Goal: Information Seeking & Learning: Learn about a topic

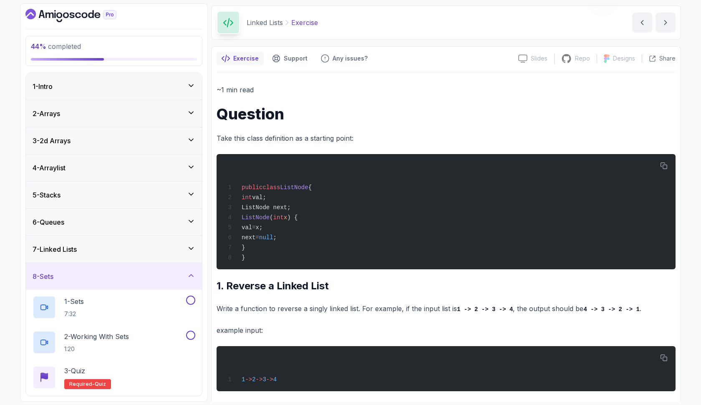
scroll to position [30, 0]
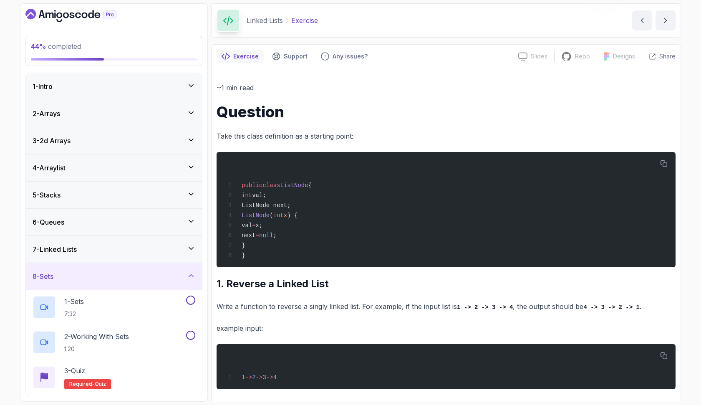
click at [192, 250] on icon at bounding box center [191, 248] width 8 height 8
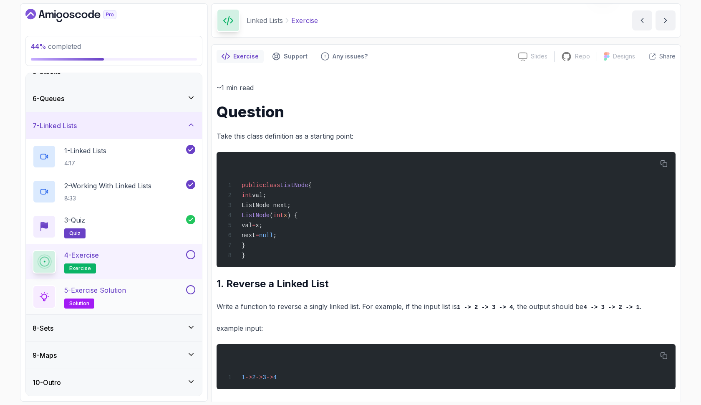
scroll to position [124, 0]
click at [175, 329] on div "8 - Sets" at bounding box center [114, 328] width 163 height 10
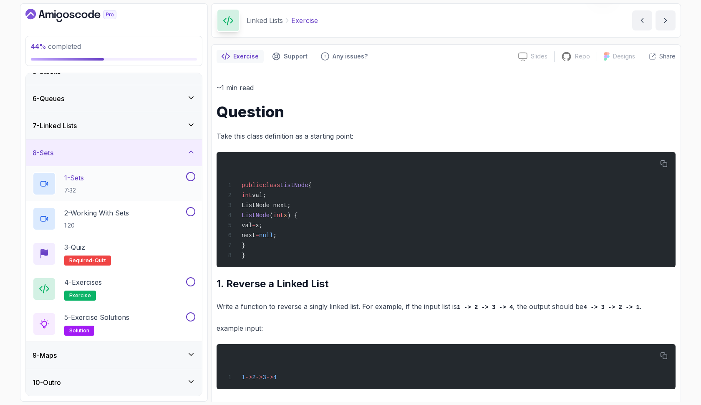
click at [144, 192] on div "1 - Sets 7:32" at bounding box center [109, 183] width 152 height 23
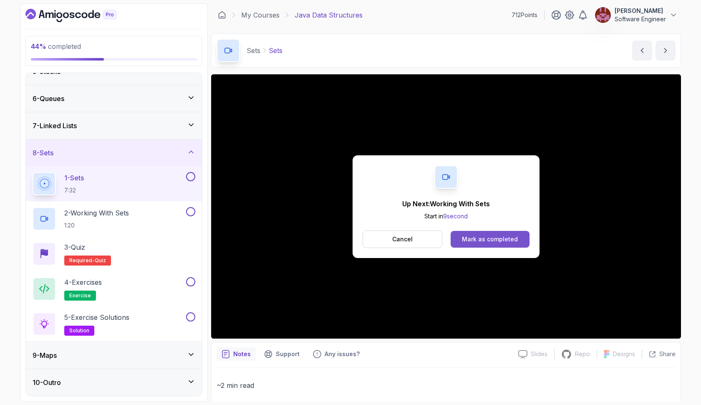
click at [512, 237] on div "Mark as completed" at bounding box center [490, 239] width 56 height 8
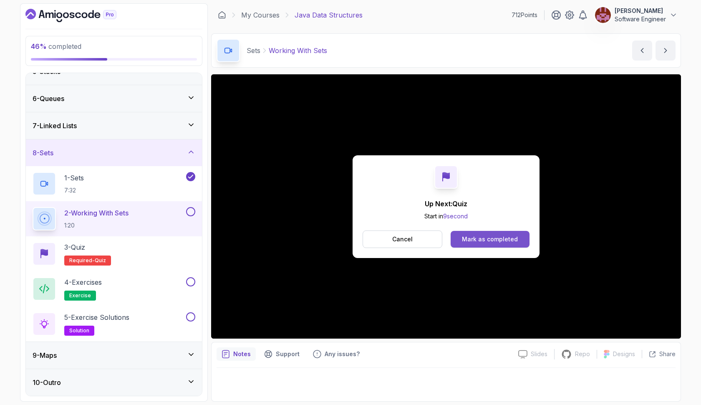
click at [509, 236] on div "Mark as completed" at bounding box center [490, 239] width 56 height 8
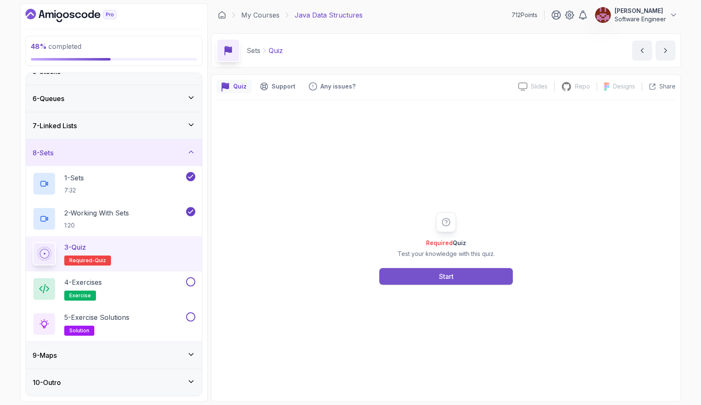
click at [473, 271] on button "Start" at bounding box center [447, 276] width 134 height 17
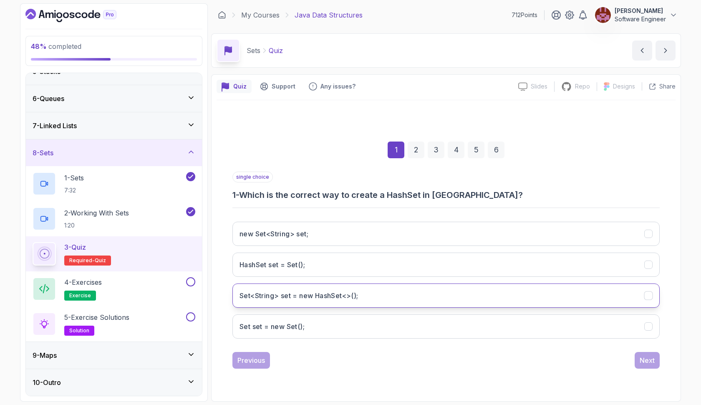
click at [458, 298] on button "Set<String> set = new HashSet<>();" at bounding box center [447, 296] width 428 height 24
click at [644, 359] on div "Next" at bounding box center [647, 360] width 15 height 10
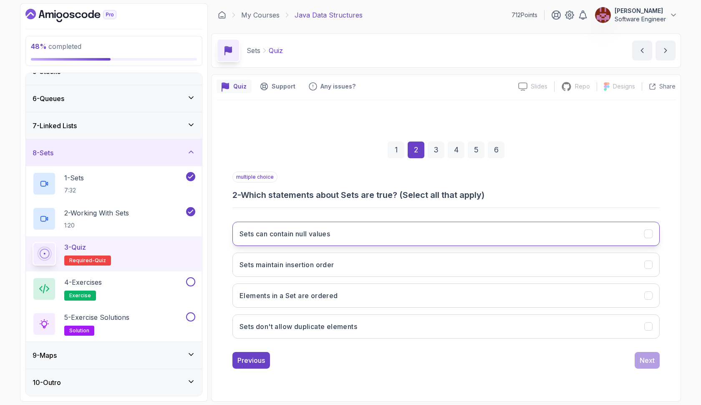
click at [429, 231] on button "Sets can contain null values" at bounding box center [447, 234] width 428 height 24
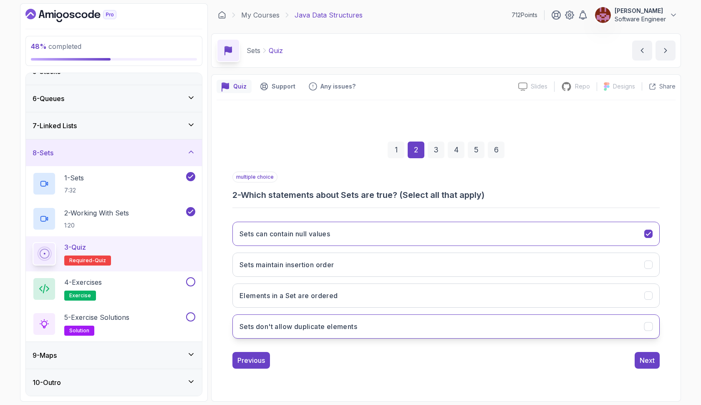
click at [436, 331] on button "Sets don't allow duplicate elements" at bounding box center [447, 326] width 428 height 24
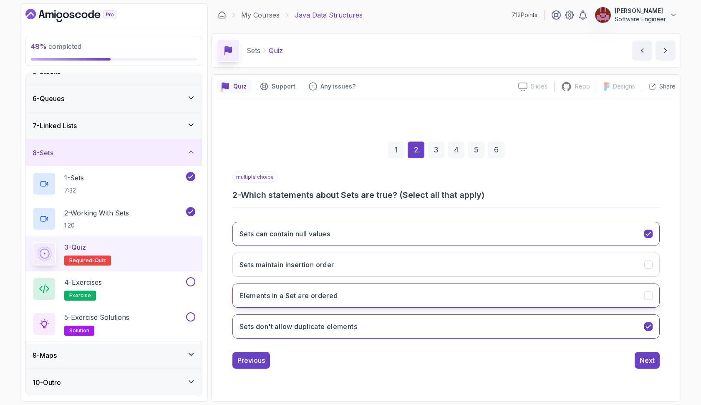
click at [450, 304] on button "Elements in a Set are ordered" at bounding box center [447, 296] width 428 height 24
click at [641, 358] on div "Next" at bounding box center [647, 360] width 15 height 10
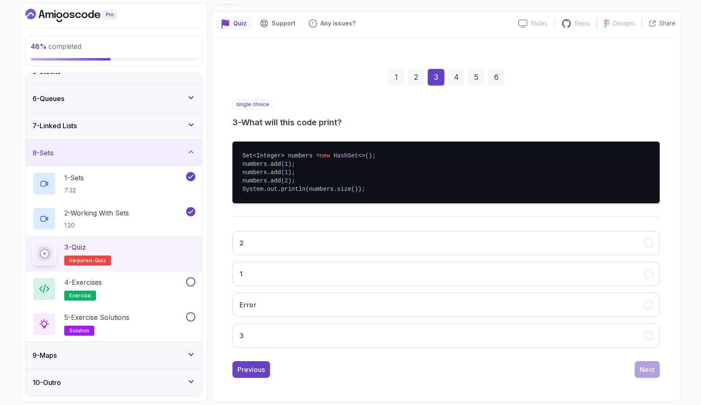
scroll to position [63, 0]
click at [335, 333] on button "3" at bounding box center [447, 336] width 428 height 24
click at [651, 367] on div "Next" at bounding box center [647, 370] width 15 height 10
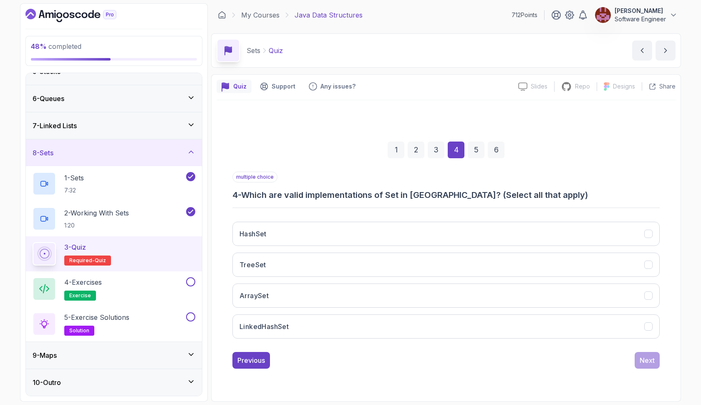
scroll to position [0, 0]
click at [445, 231] on button "HashSet" at bounding box center [447, 234] width 428 height 24
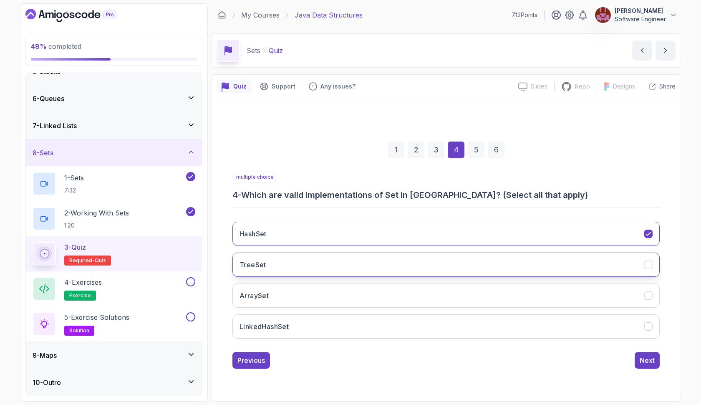
click at [443, 268] on button "TreeSet" at bounding box center [447, 265] width 428 height 24
click at [452, 329] on button "LinkedHashSet" at bounding box center [447, 326] width 428 height 24
click at [646, 365] on div "Next" at bounding box center [647, 360] width 15 height 10
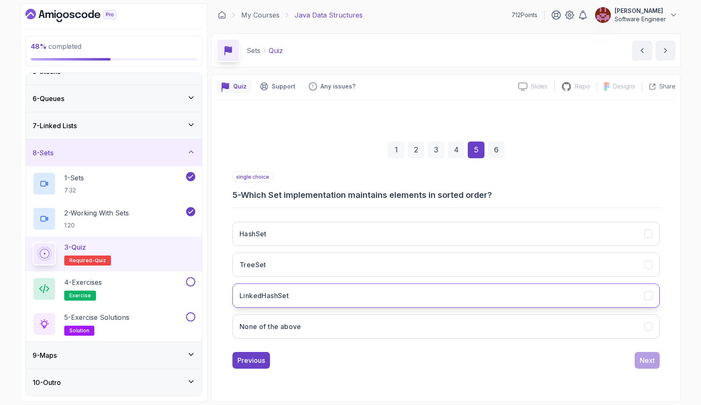
click at [471, 297] on button "LinkedHashSet" at bounding box center [447, 296] width 428 height 24
click at [641, 363] on div "Next" at bounding box center [647, 360] width 15 height 10
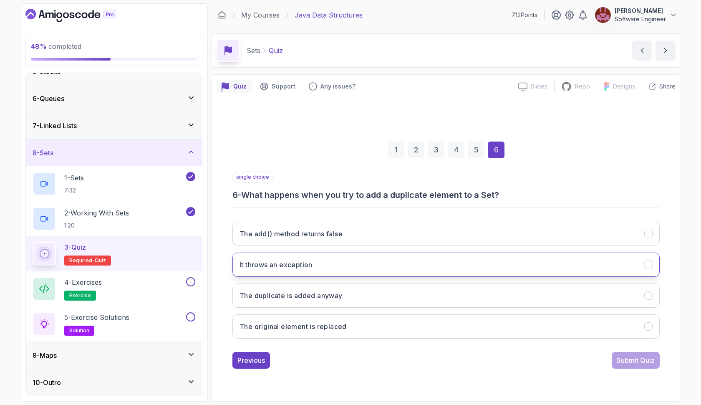
click at [397, 263] on button "It throws an exception" at bounding box center [447, 265] width 428 height 24
click at [627, 360] on div "Submit Quiz" at bounding box center [636, 360] width 38 height 10
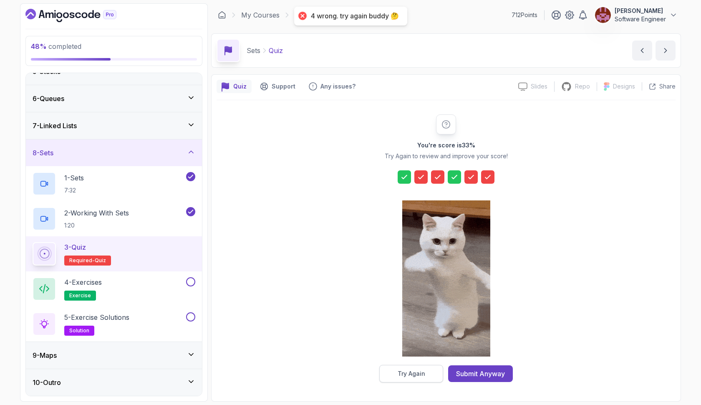
click at [413, 373] on div "Try Again" at bounding box center [412, 374] width 28 height 8
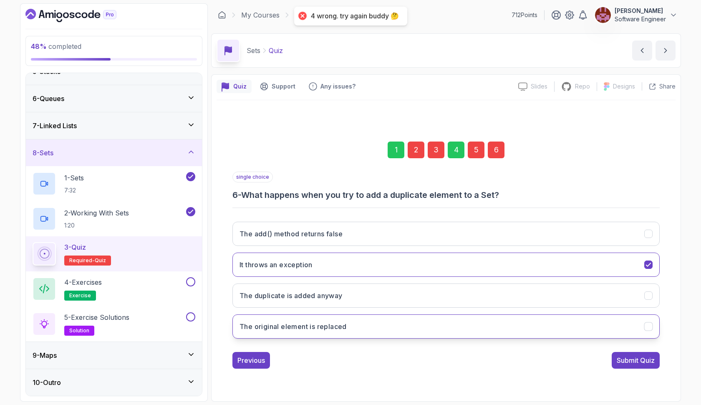
click at [368, 323] on button "The original element is replaced" at bounding box center [447, 326] width 428 height 24
click at [476, 155] on div "5" at bounding box center [476, 150] width 17 height 17
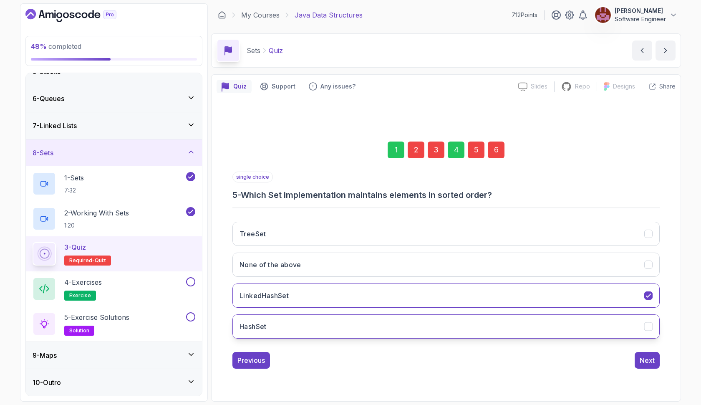
click at [404, 319] on button "HashSet" at bounding box center [447, 326] width 428 height 24
click at [439, 153] on div "3" at bounding box center [436, 150] width 17 height 17
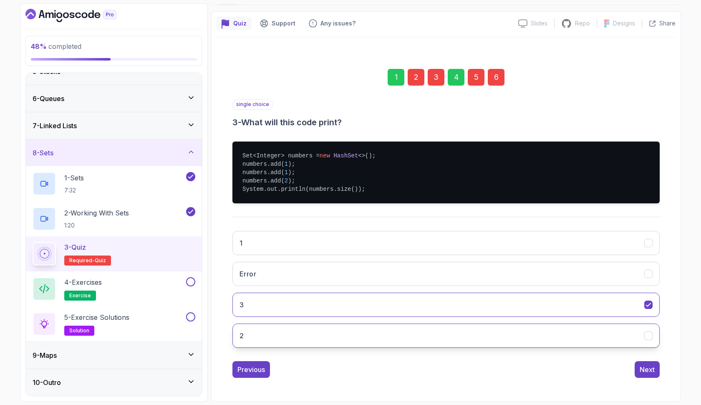
scroll to position [63, 0]
click at [400, 336] on button "2" at bounding box center [447, 336] width 428 height 24
click at [417, 78] on div "2" at bounding box center [416, 77] width 17 height 17
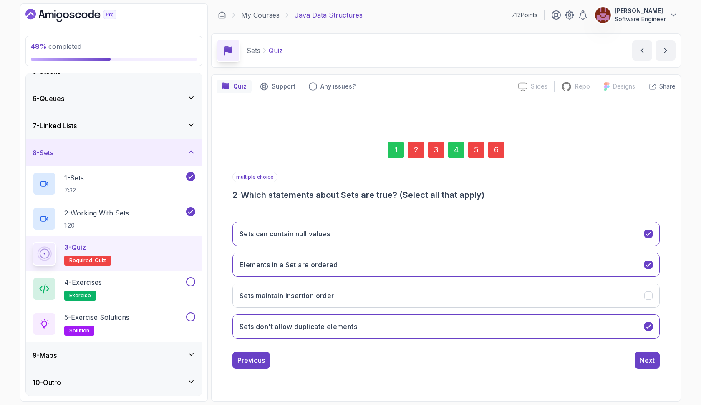
scroll to position [0, 0]
click at [448, 269] on button "Elements in a Set are ordered" at bounding box center [447, 265] width 428 height 24
click at [502, 155] on div "6" at bounding box center [496, 150] width 17 height 17
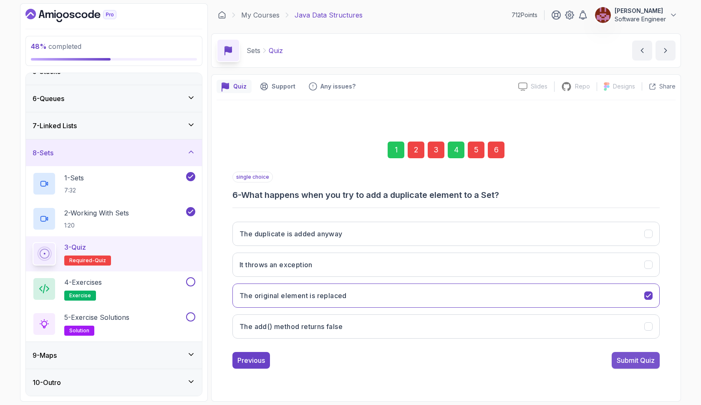
click at [647, 360] on div "Submit Quiz" at bounding box center [636, 360] width 38 height 10
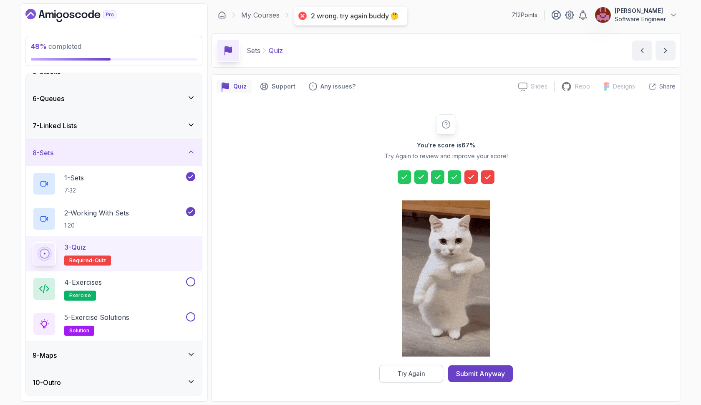
click at [410, 372] on div "Try Again" at bounding box center [412, 374] width 28 height 8
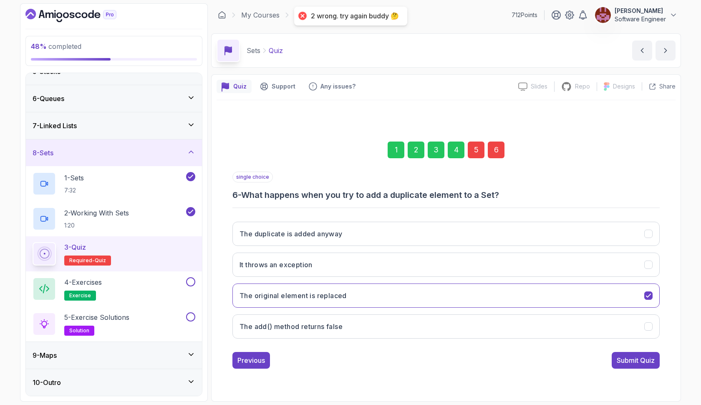
click at [477, 150] on div "5" at bounding box center [476, 150] width 17 height 17
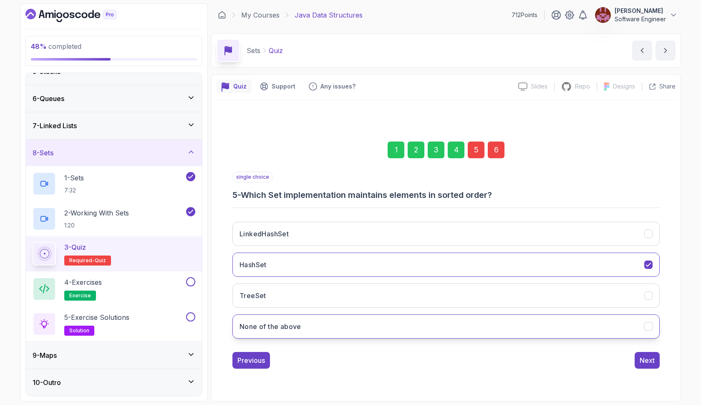
click at [441, 321] on button "None of the above" at bounding box center [447, 326] width 428 height 24
click at [498, 156] on div "6" at bounding box center [496, 150] width 17 height 17
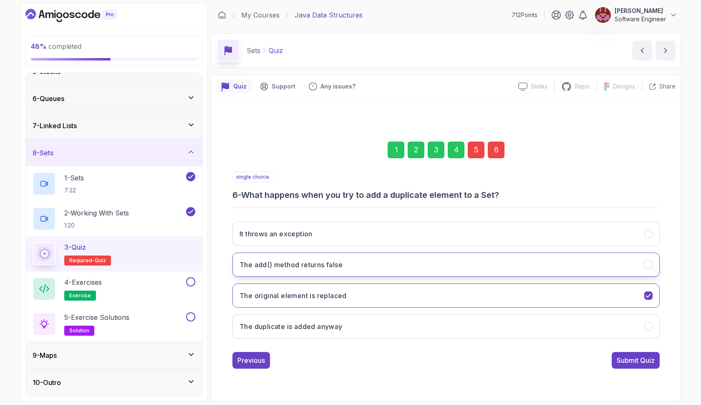
click at [446, 266] on button "The add() method returns false" at bounding box center [447, 265] width 428 height 24
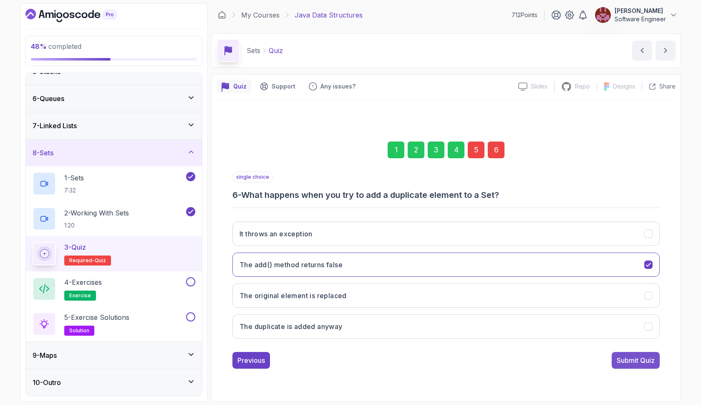
click at [617, 357] on div "Submit Quiz" at bounding box center [636, 360] width 38 height 10
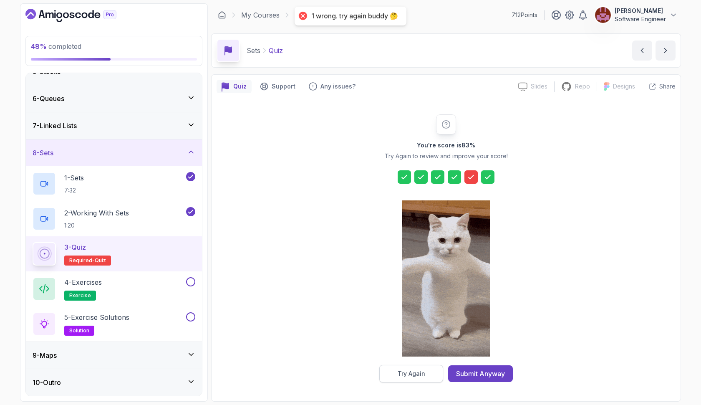
click at [420, 371] on div "Try Again" at bounding box center [412, 374] width 28 height 8
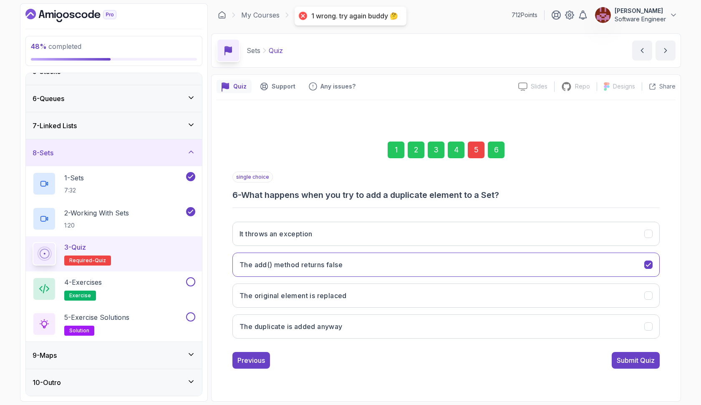
click at [477, 145] on div "5" at bounding box center [476, 150] width 17 height 17
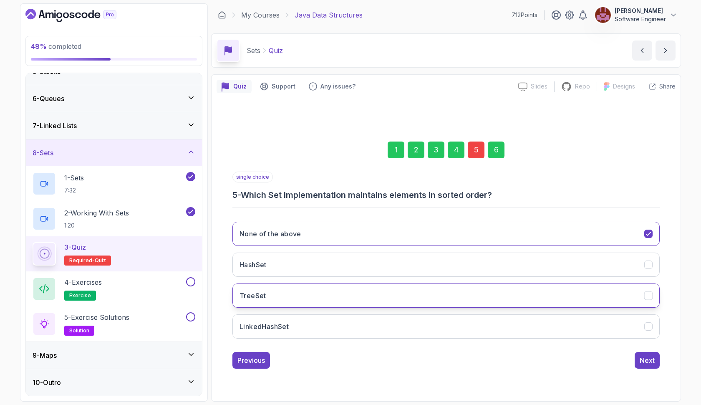
click at [429, 298] on button "TreeSet" at bounding box center [447, 296] width 428 height 24
click at [650, 362] on div "Next" at bounding box center [647, 360] width 15 height 10
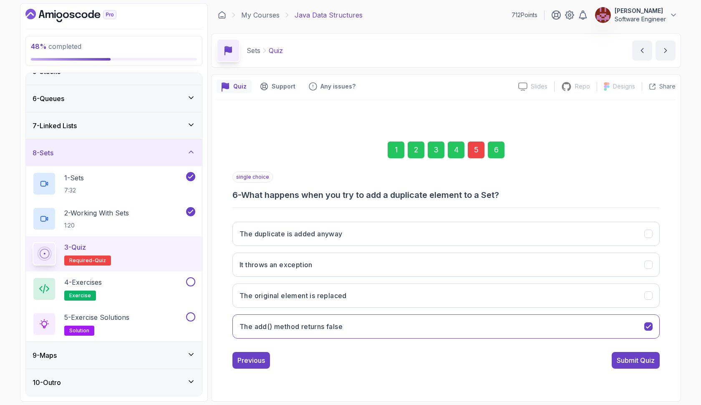
click at [650, 362] on div "Submit Quiz" at bounding box center [636, 360] width 38 height 10
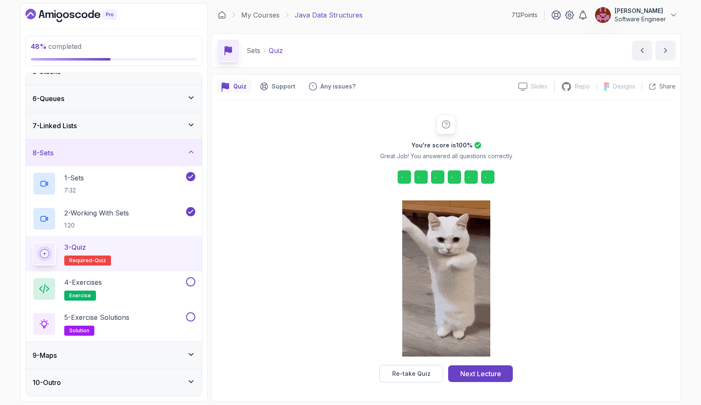
click at [650, 362] on div "You're score is 100 % Great Job! You answered all questions correctly Re-take Q…" at bounding box center [446, 248] width 459 height 268
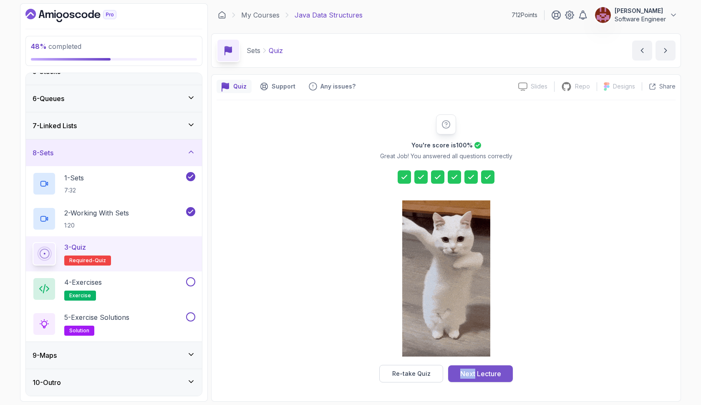
click at [504, 374] on button "Next Lecture" at bounding box center [480, 373] width 65 height 17
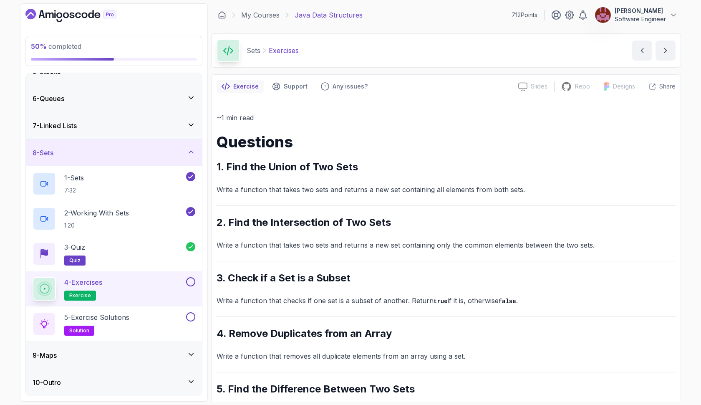
click at [192, 353] on icon at bounding box center [191, 354] width 8 height 8
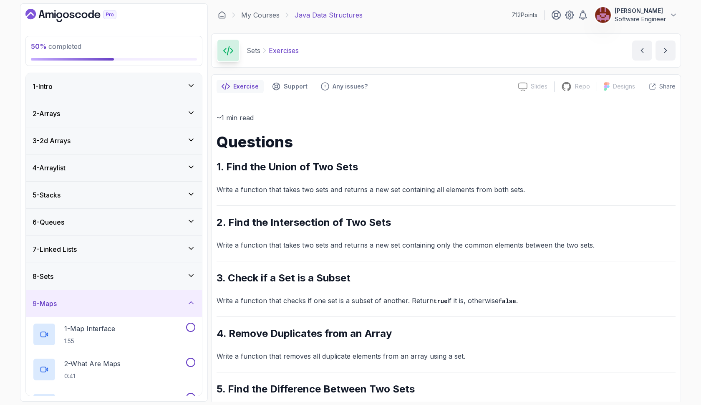
click at [192, 84] on icon at bounding box center [191, 85] width 8 height 8
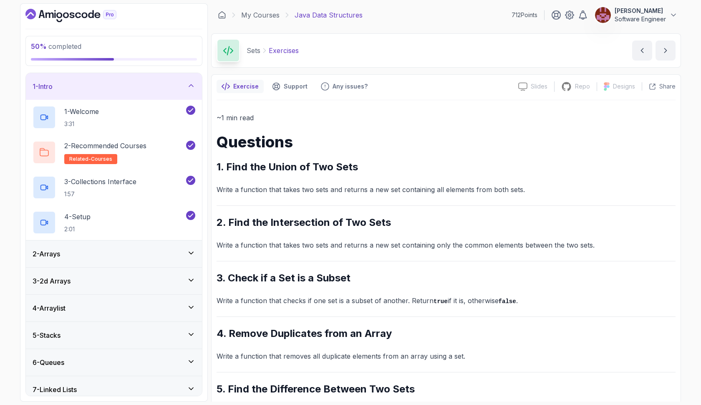
click at [195, 256] on div "2 - Arrays" at bounding box center [114, 253] width 176 height 27
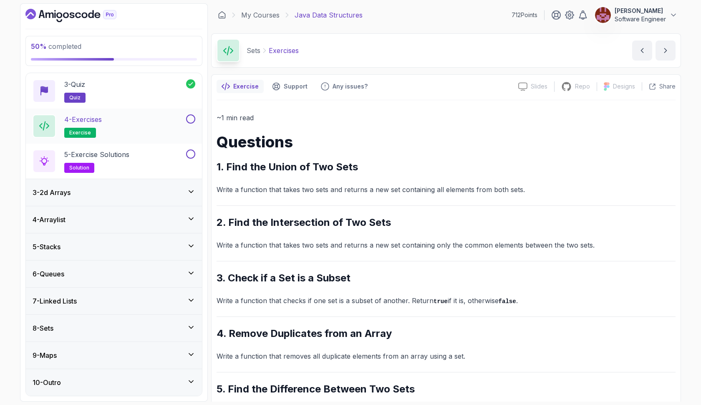
scroll to position [124, 0]
click at [191, 118] on button at bounding box center [190, 118] width 9 height 9
click at [190, 154] on button at bounding box center [190, 153] width 9 height 9
click at [191, 192] on icon at bounding box center [191, 191] width 8 height 8
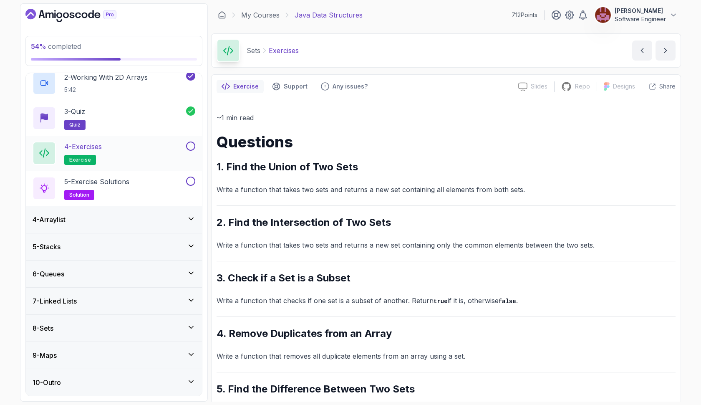
click at [192, 149] on button at bounding box center [190, 146] width 9 height 9
click at [192, 182] on button at bounding box center [190, 181] width 9 height 9
click at [190, 219] on icon at bounding box center [191, 219] width 4 height 2
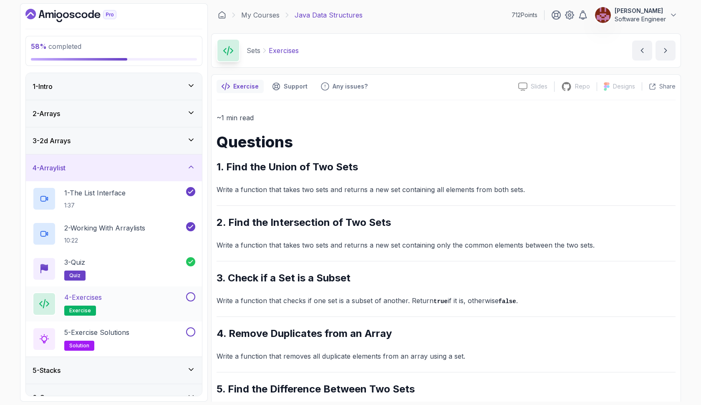
click at [190, 296] on button at bounding box center [190, 296] width 9 height 9
click at [191, 329] on button at bounding box center [190, 331] width 9 height 9
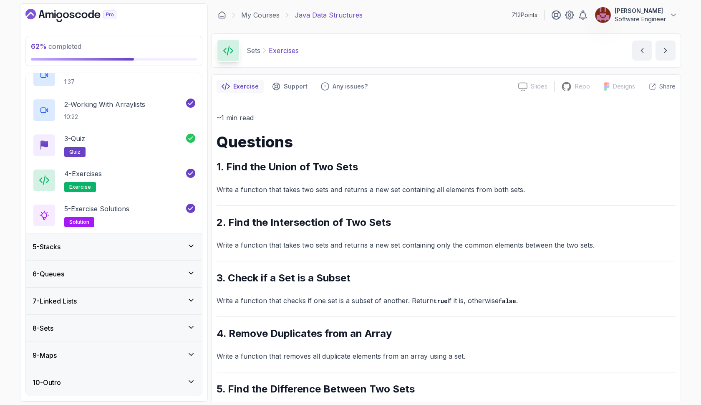
scroll to position [124, 0]
click at [192, 251] on div "5 - Stacks" at bounding box center [114, 247] width 163 height 10
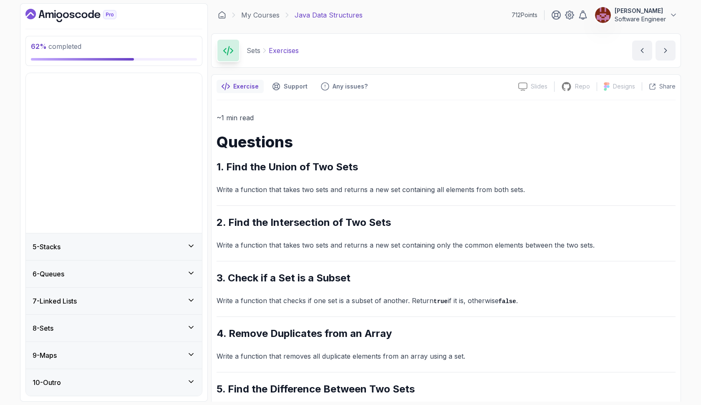
scroll to position [0, 0]
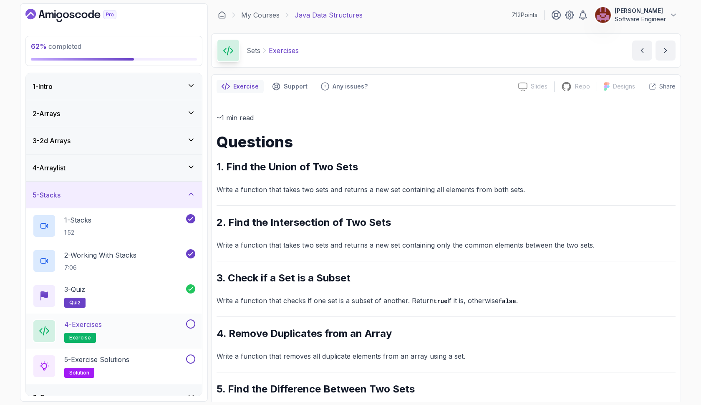
click at [192, 322] on button at bounding box center [190, 323] width 9 height 9
click at [192, 358] on button at bounding box center [190, 358] width 9 height 9
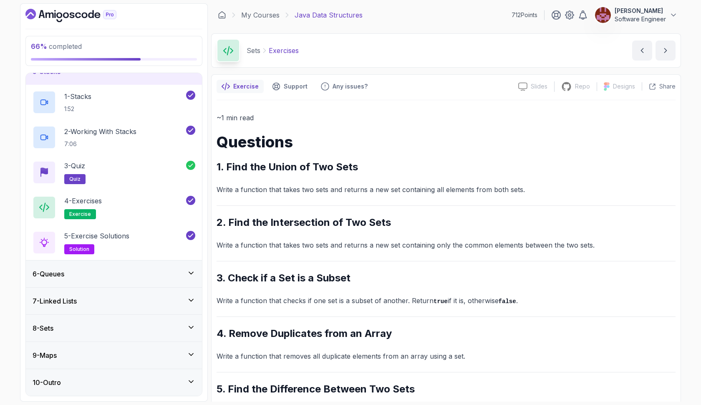
scroll to position [124, 0]
click at [192, 273] on icon at bounding box center [191, 273] width 8 height 8
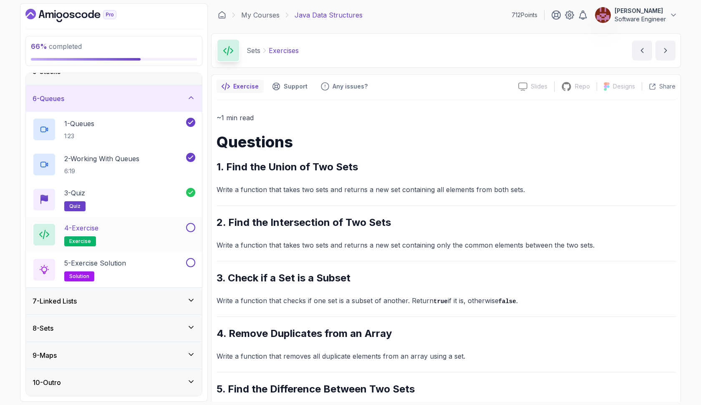
click at [190, 228] on button at bounding box center [190, 227] width 9 height 9
click at [192, 262] on button at bounding box center [190, 262] width 9 height 9
click at [142, 230] on div "4 - Exercise exercise" at bounding box center [109, 234] width 152 height 23
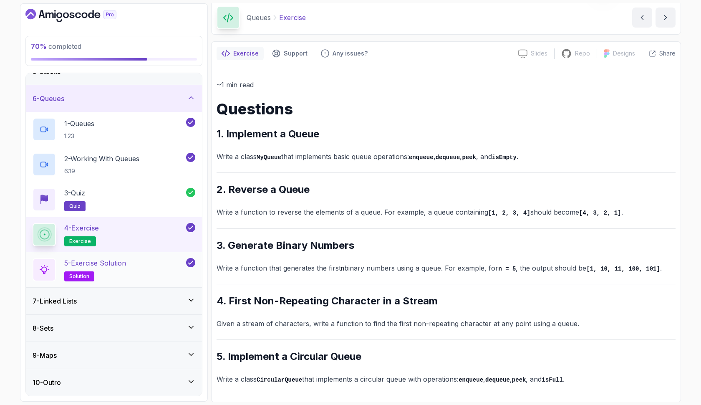
scroll to position [33, 0]
click at [159, 258] on div "5 - Exercise Solution solution" at bounding box center [109, 269] width 152 height 23
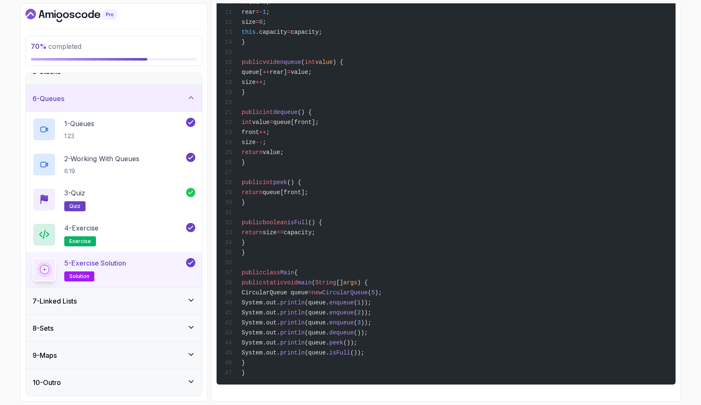
click at [190, 296] on icon at bounding box center [191, 300] width 8 height 8
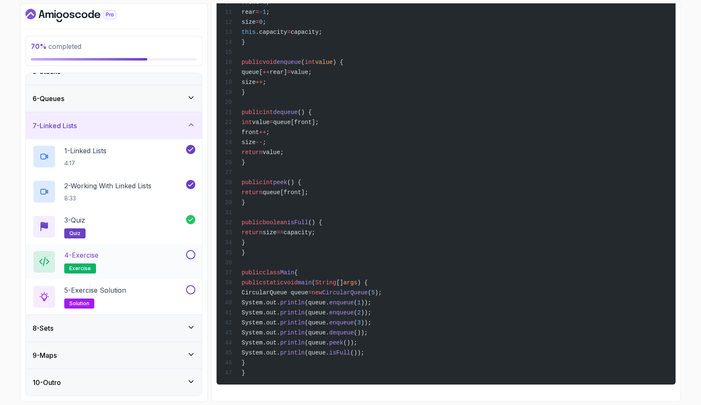
scroll to position [124, 0]
click at [194, 256] on button at bounding box center [190, 254] width 9 height 9
click at [190, 293] on button at bounding box center [190, 289] width 9 height 9
click at [188, 289] on icon at bounding box center [191, 290] width 8 height 8
click at [190, 256] on icon at bounding box center [191, 254] width 5 height 3
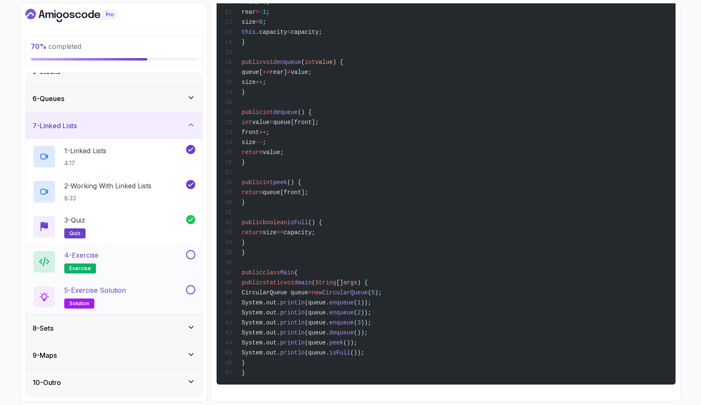
click at [192, 97] on icon at bounding box center [191, 98] width 8 height 8
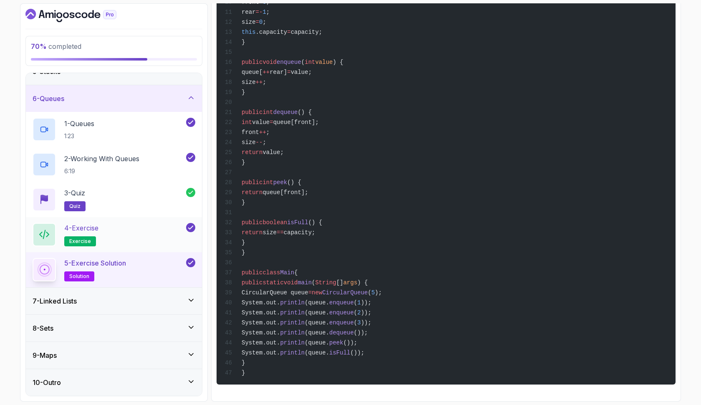
click at [192, 228] on icon at bounding box center [191, 227] width 8 height 8
click at [192, 263] on icon at bounding box center [191, 262] width 8 height 8
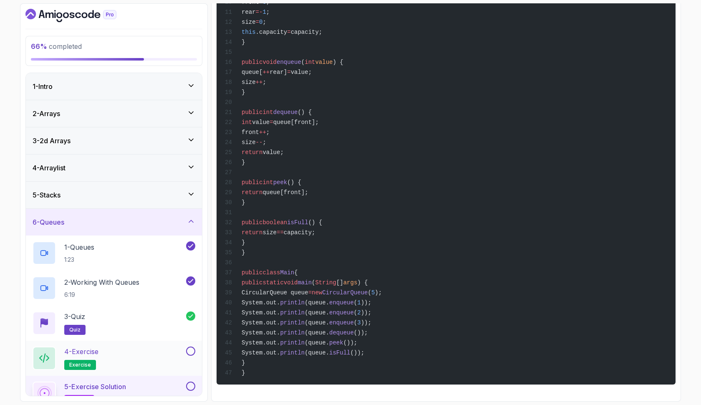
scroll to position [0, 0]
click at [192, 168] on icon at bounding box center [191, 167] width 8 height 8
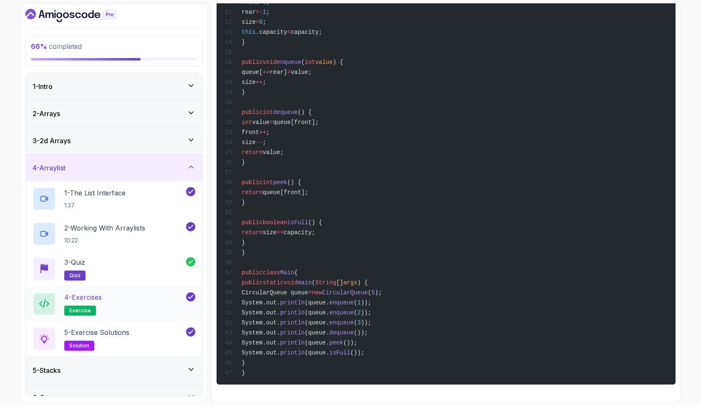
click at [191, 298] on icon at bounding box center [191, 297] width 8 height 8
click at [192, 328] on icon at bounding box center [191, 332] width 8 height 8
click at [194, 141] on icon at bounding box center [191, 140] width 8 height 8
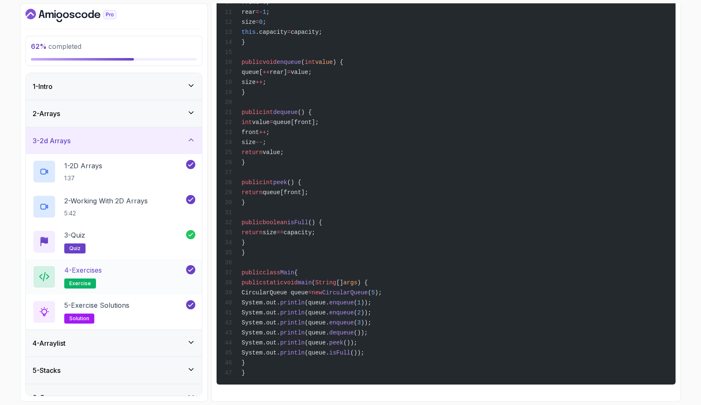
click at [189, 270] on icon at bounding box center [191, 269] width 5 height 3
click at [190, 305] on icon at bounding box center [191, 304] width 5 height 3
click at [192, 111] on icon at bounding box center [191, 113] width 8 height 8
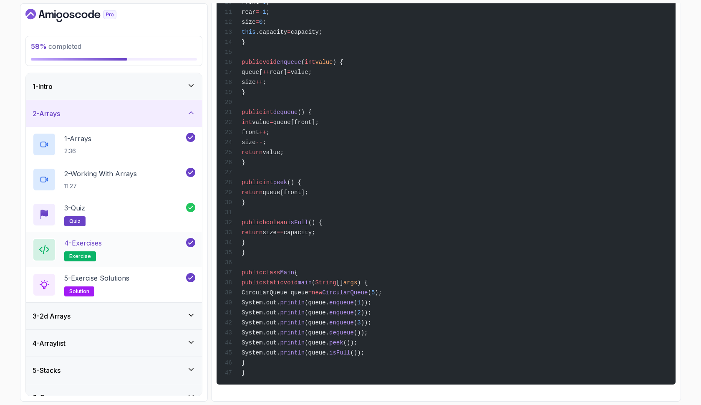
click at [190, 242] on icon at bounding box center [191, 242] width 8 height 8
click at [191, 278] on icon at bounding box center [191, 277] width 5 height 3
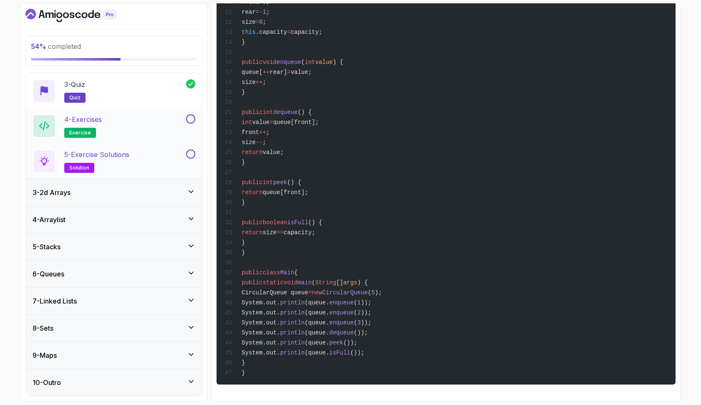
click at [193, 356] on icon at bounding box center [191, 354] width 8 height 8
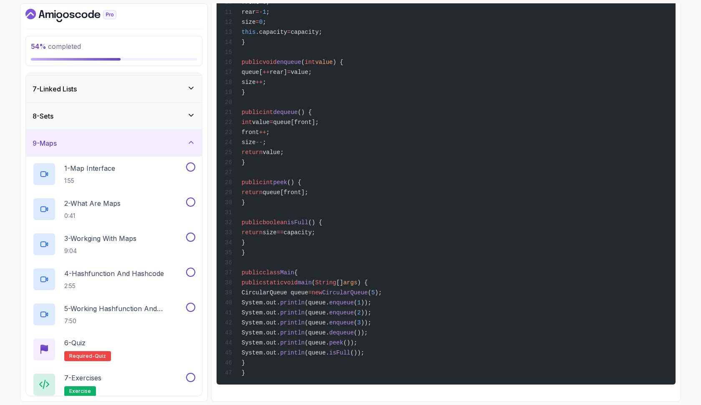
scroll to position [157, 0]
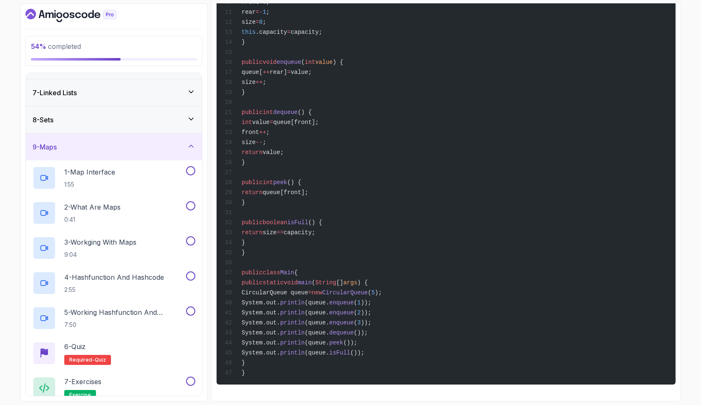
click at [139, 121] on div "8 - Sets" at bounding box center [114, 120] width 163 height 10
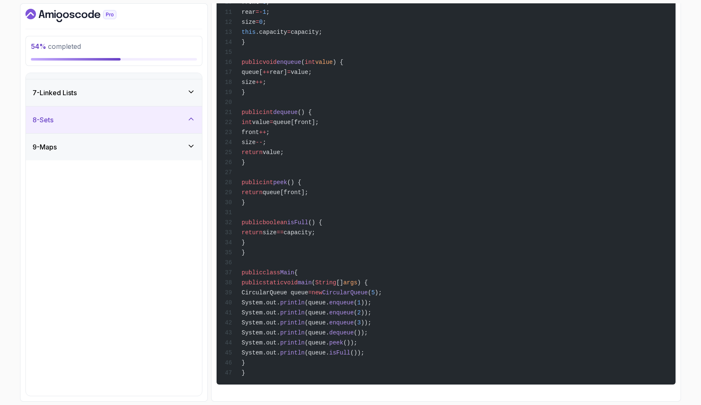
scroll to position [0, 0]
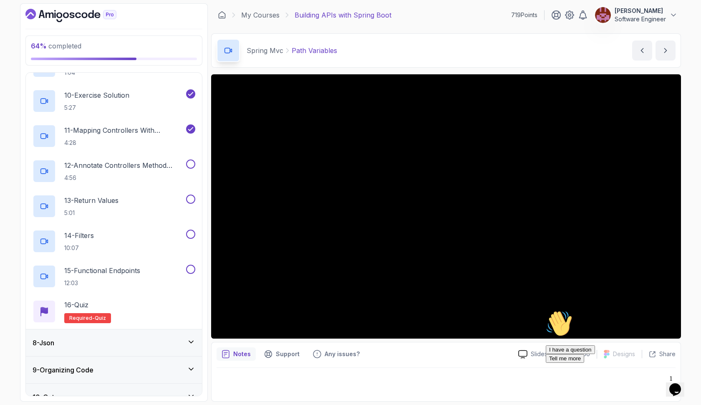
scroll to position [494, 0]
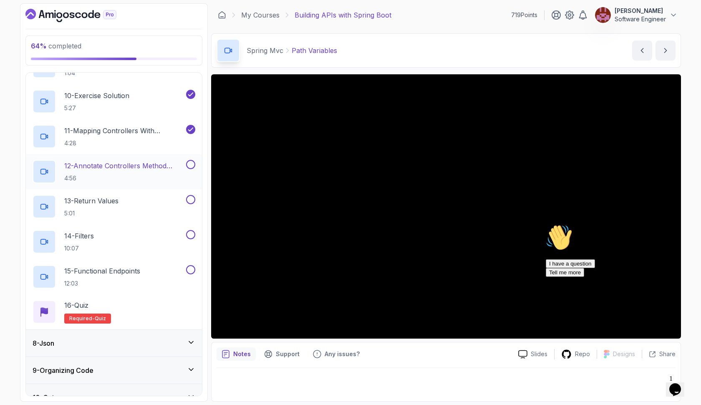
click at [131, 167] on p "12 - Annotate Controllers Method Arguments" at bounding box center [124, 166] width 120 height 10
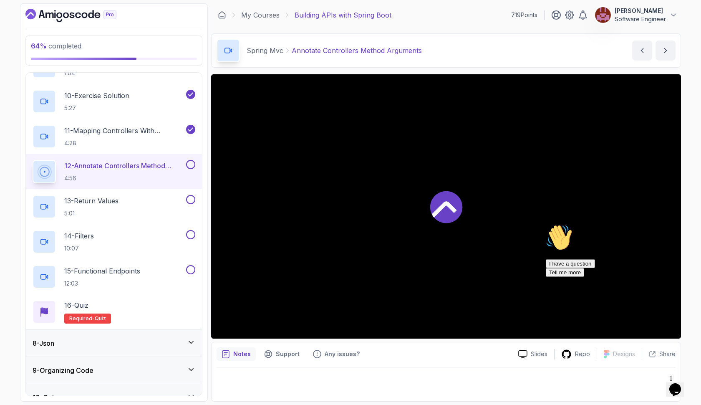
click at [546, 224] on icon "Chat attention grabber" at bounding box center [546, 224] width 0 height 0
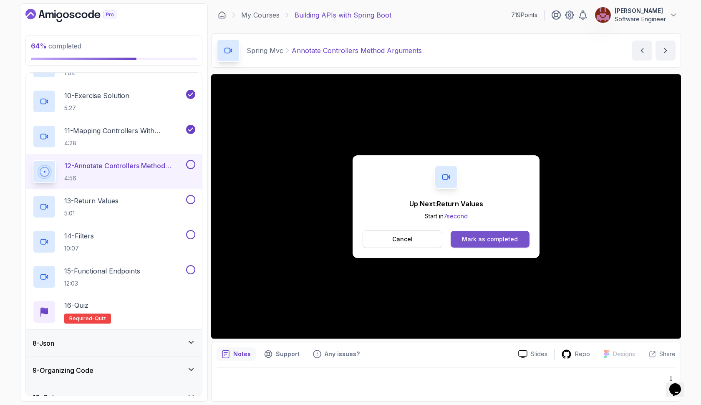
click at [476, 244] on button "Mark as completed" at bounding box center [490, 239] width 79 height 17
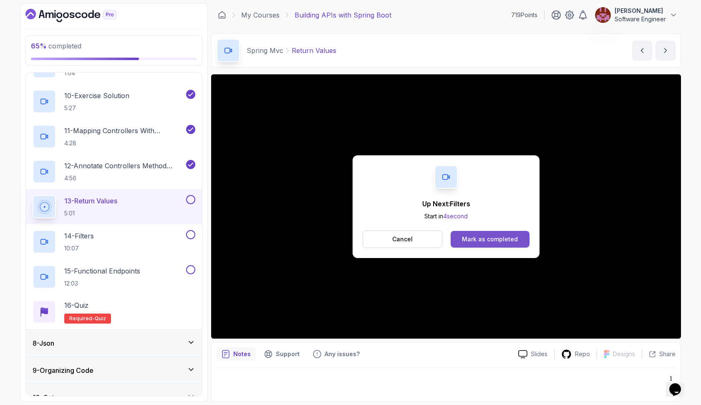
click at [518, 241] on button "Mark as completed" at bounding box center [490, 239] width 79 height 17
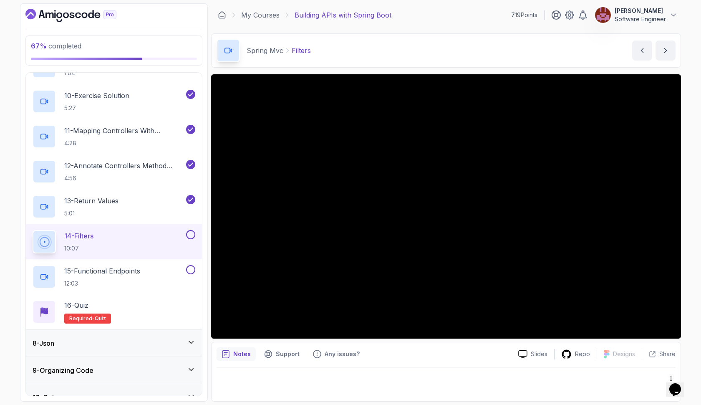
click at [678, 382] on button "Opens Chat This icon Opens the chat window." at bounding box center [675, 389] width 18 height 14
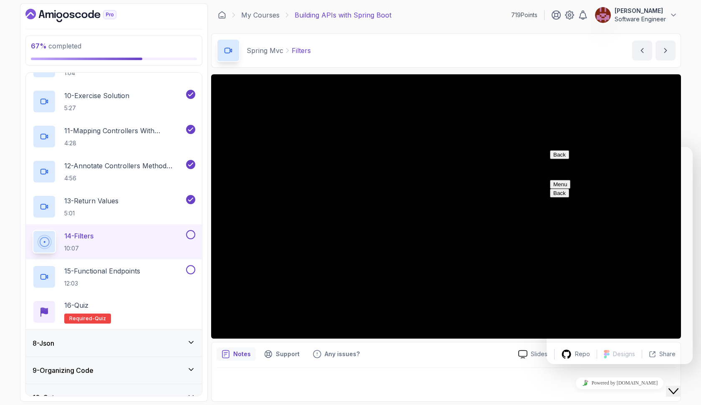
click at [653, 162] on div "Back Customer Support" at bounding box center [619, 161] width 139 height 23
click at [561, 159] on button "Back" at bounding box center [559, 154] width 19 height 9
click at [674, 386] on icon "Close Chat This icon closes the chat window." at bounding box center [674, 391] width 10 height 10
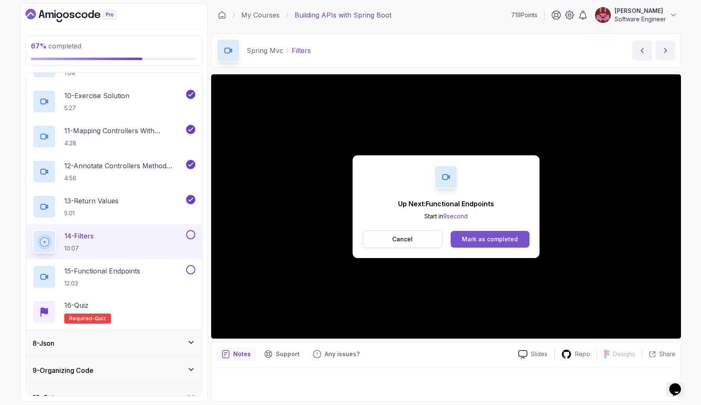
click at [487, 238] on div "Mark as completed" at bounding box center [490, 239] width 56 height 8
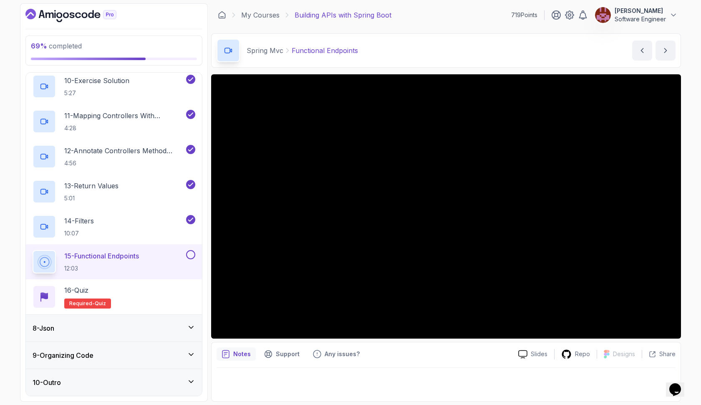
scroll to position [509, 0]
click at [169, 328] on div "8 - Json" at bounding box center [114, 328] width 163 height 10
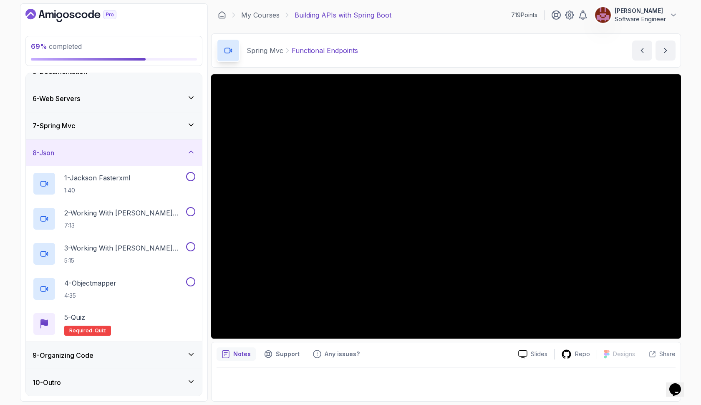
scroll to position [124, 0]
click at [159, 357] on div "9 - Organizing Code" at bounding box center [114, 355] width 163 height 10
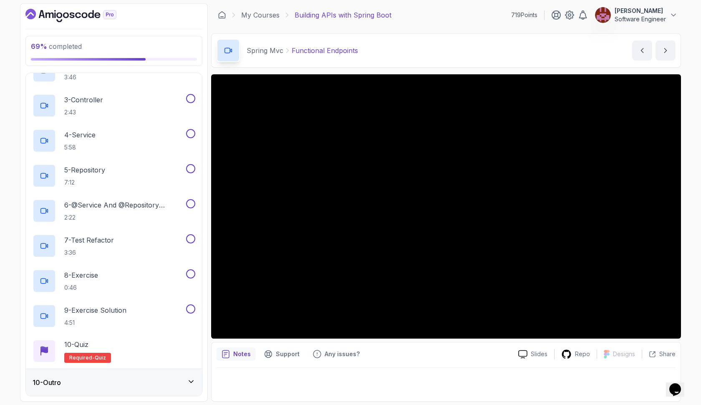
scroll to position [299, 0]
click at [149, 386] on div "10 - Outro" at bounding box center [114, 382] width 163 height 10
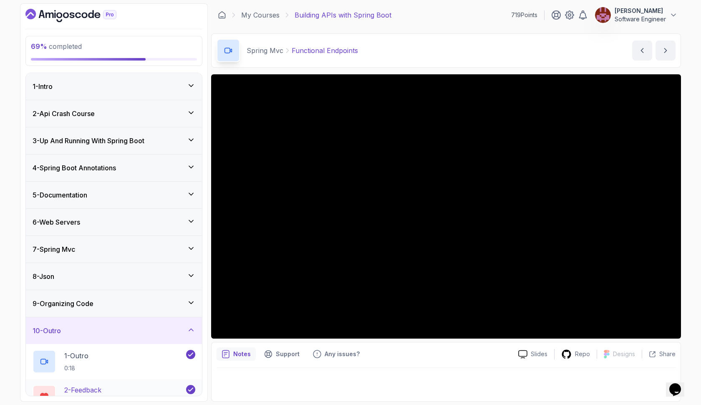
scroll to position [0, 0]
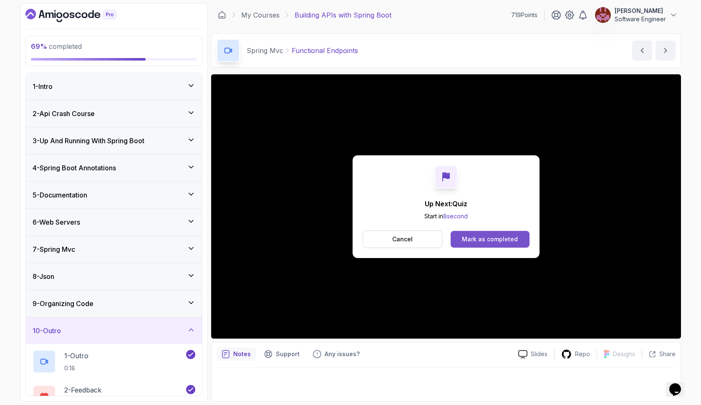
click at [479, 238] on div "Mark as completed" at bounding box center [490, 239] width 56 height 8
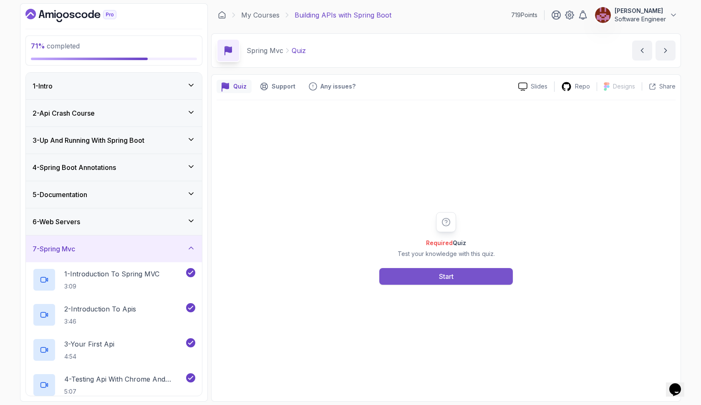
click at [463, 275] on button "Start" at bounding box center [447, 276] width 134 height 17
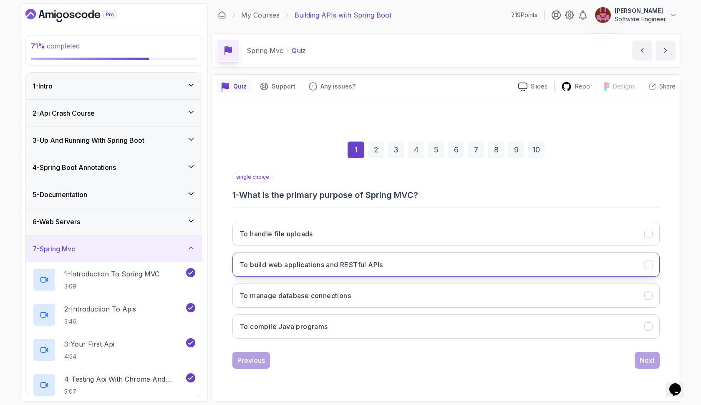
click at [418, 261] on button "To build web applications and RESTful APIs" at bounding box center [447, 265] width 428 height 24
click at [639, 359] on button "Next" at bounding box center [647, 360] width 25 height 17
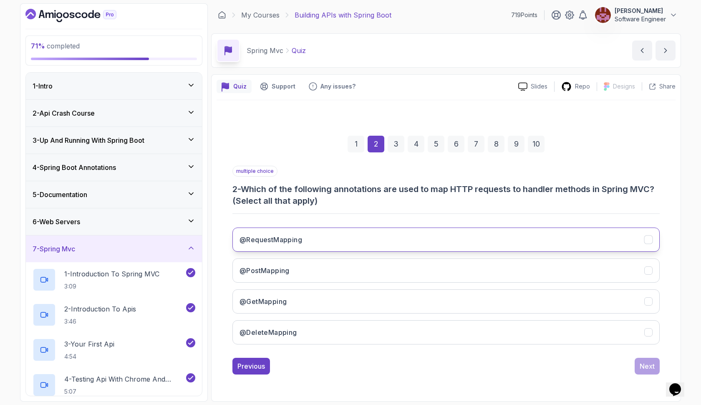
click at [471, 244] on button "@RequestMapping" at bounding box center [447, 240] width 428 height 24
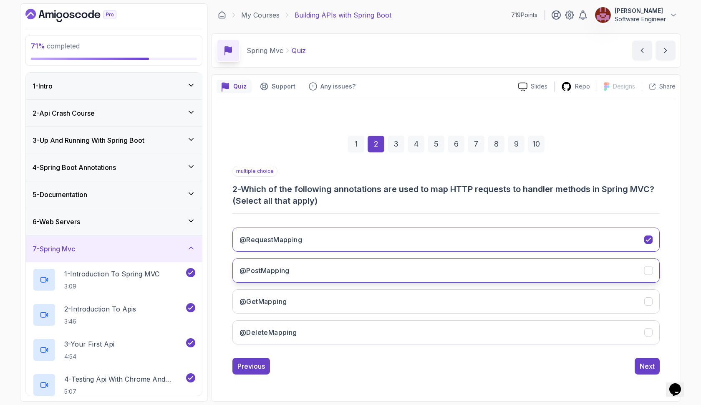
click at [462, 275] on button "@PostMapping" at bounding box center [447, 270] width 428 height 24
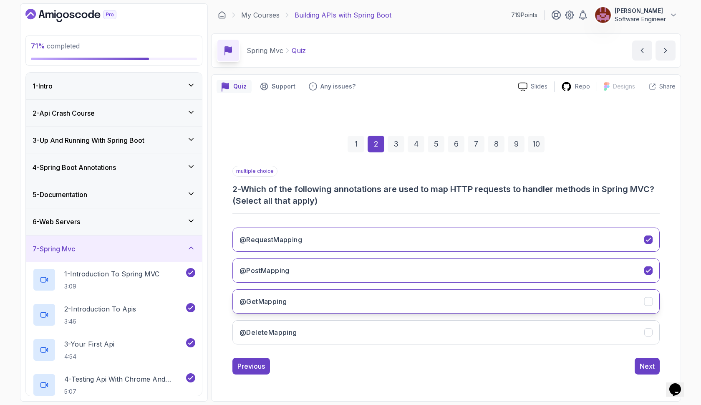
click at [453, 297] on button "@GetMapping" at bounding box center [447, 301] width 428 height 24
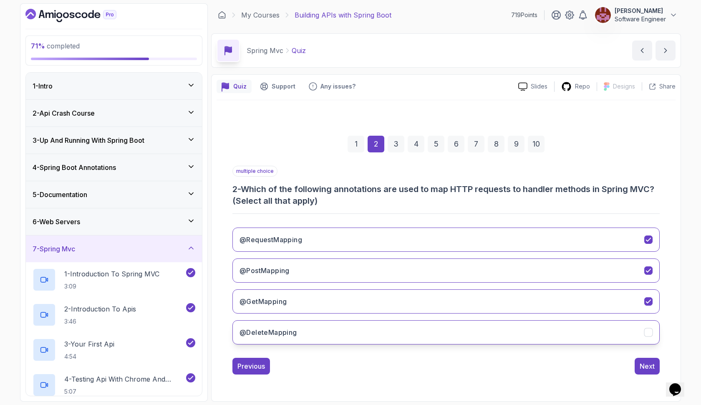
click at [453, 327] on button "@DeleteMapping" at bounding box center [447, 332] width 428 height 24
click at [643, 367] on div "Next" at bounding box center [647, 366] width 15 height 10
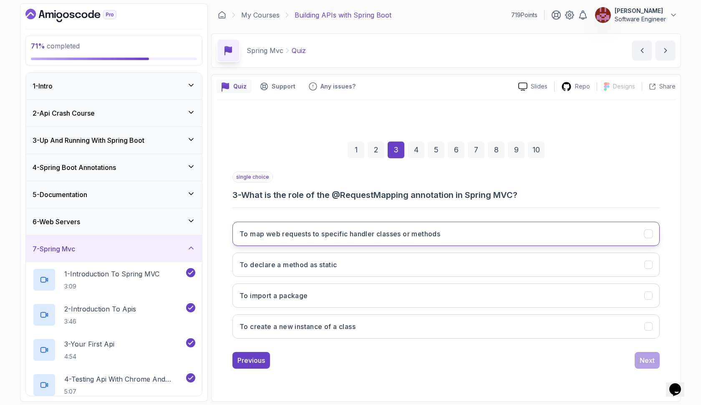
click at [451, 236] on button "To map web requests to specific handler classes or methods" at bounding box center [447, 234] width 428 height 24
click at [642, 356] on div "Next" at bounding box center [647, 360] width 15 height 10
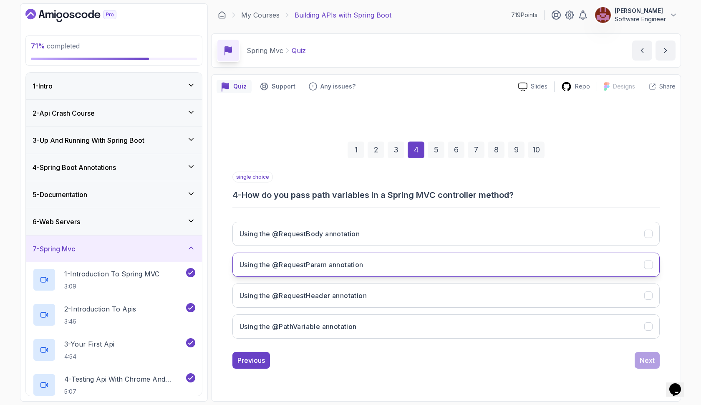
click at [370, 263] on button "Using the @RequestParam annotation" at bounding box center [447, 265] width 428 height 24
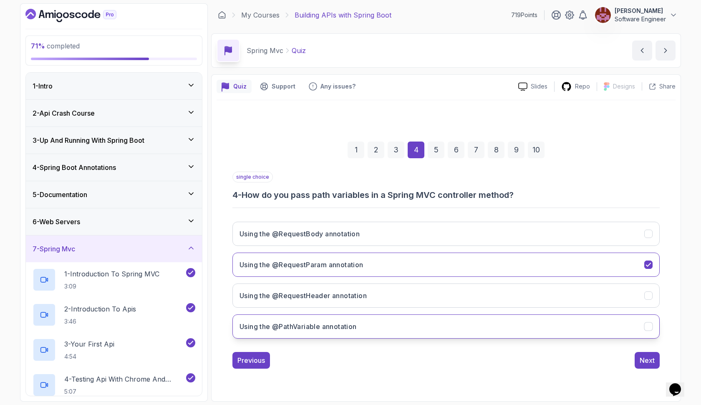
click at [369, 315] on button "Using the @PathVariable annotation" at bounding box center [447, 326] width 428 height 24
click at [637, 358] on button "Next" at bounding box center [647, 360] width 25 height 17
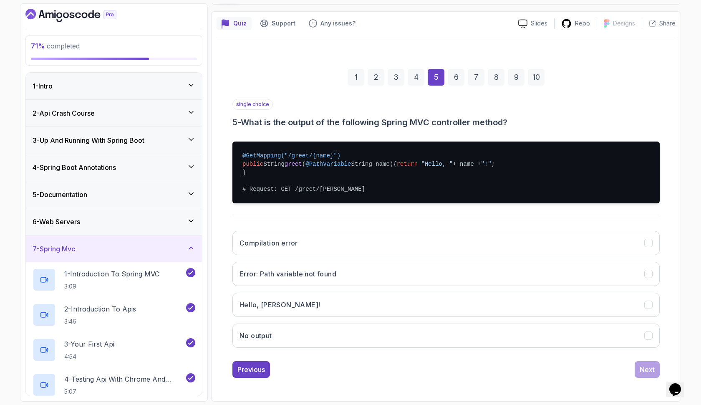
scroll to position [71, 0]
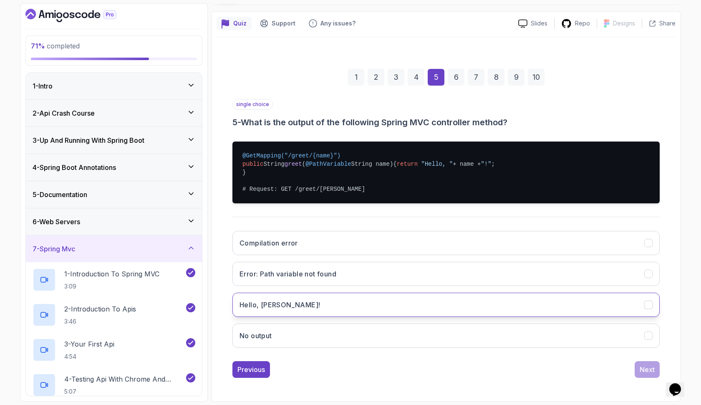
click at [338, 299] on button "Hello, [PERSON_NAME]!" at bounding box center [447, 305] width 428 height 24
click at [639, 371] on button "Next" at bounding box center [647, 369] width 25 height 17
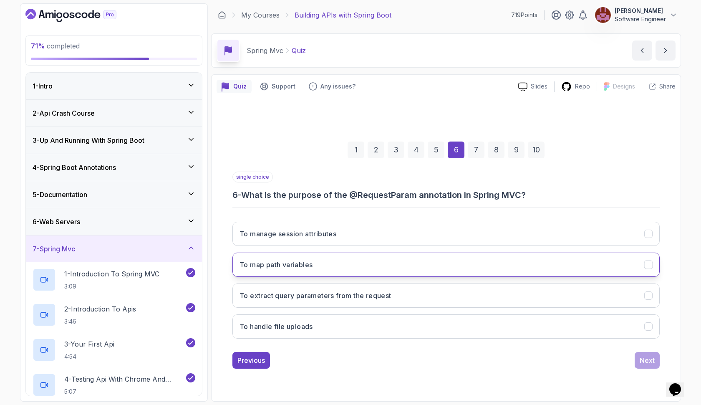
scroll to position [0, 0]
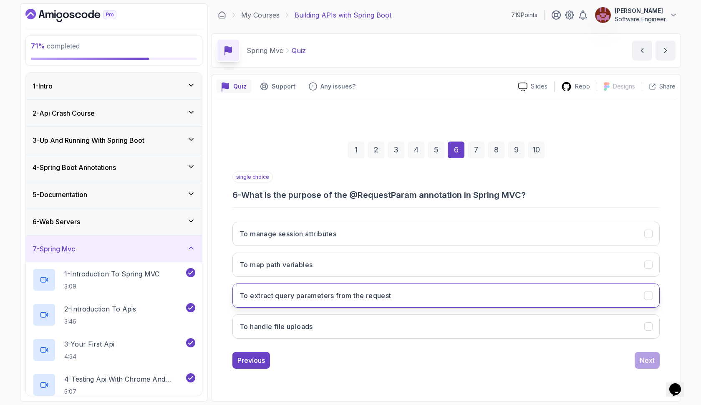
click at [438, 288] on button "To extract query parameters from the request" at bounding box center [447, 296] width 428 height 24
click at [643, 362] on div "Next" at bounding box center [647, 360] width 15 height 10
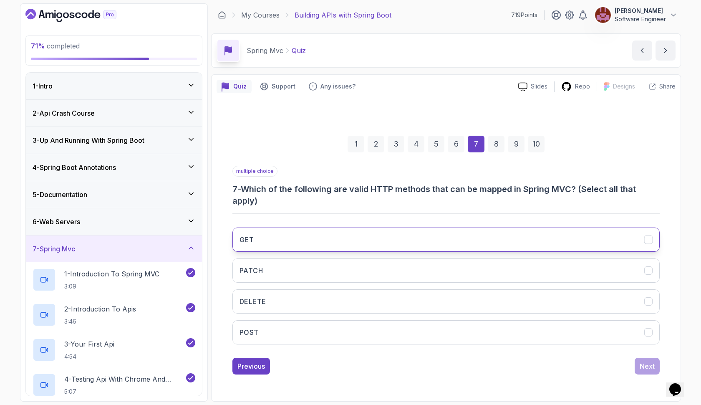
click at [363, 239] on button "GET" at bounding box center [447, 240] width 428 height 24
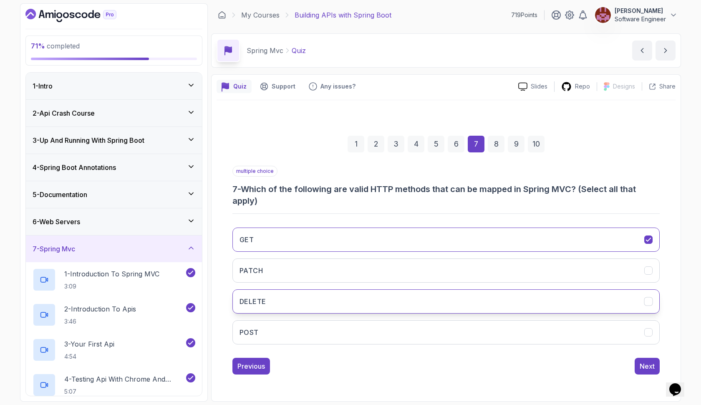
click at [356, 294] on button "DELETE" at bounding box center [447, 301] width 428 height 24
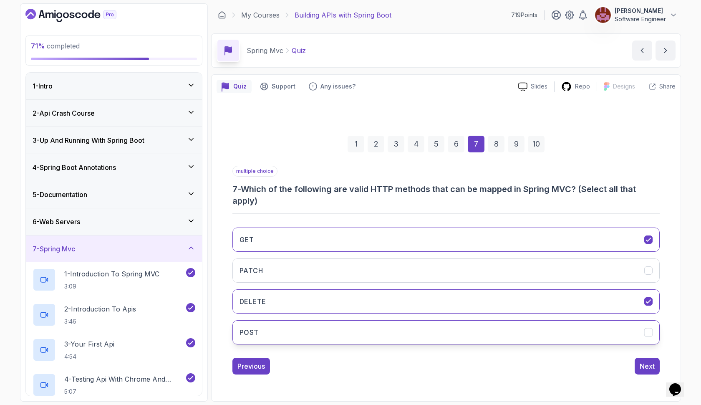
click at [353, 333] on button "POST" at bounding box center [447, 332] width 428 height 24
click at [641, 366] on div "Next" at bounding box center [647, 366] width 15 height 10
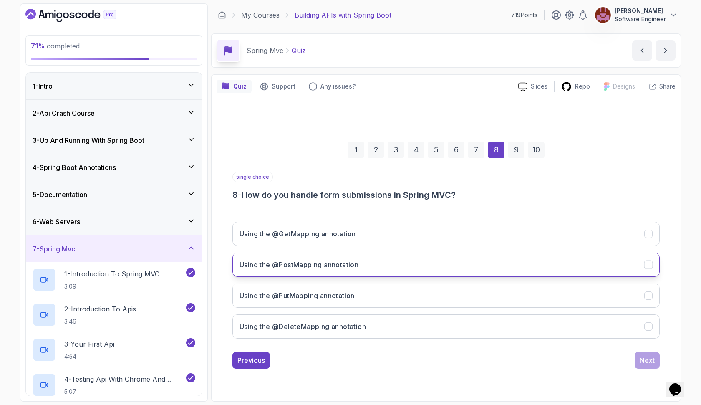
click at [417, 270] on button "Using the @PostMapping annotation" at bounding box center [447, 265] width 428 height 24
click at [651, 359] on div "Next" at bounding box center [647, 360] width 15 height 10
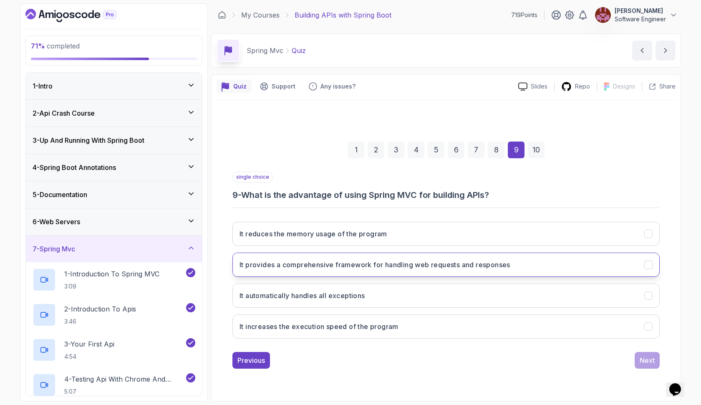
click at [415, 266] on h3 "It provides a comprehensive framework for handling web requests and responses" at bounding box center [375, 265] width 271 height 10
click at [646, 361] on div "Next" at bounding box center [647, 360] width 15 height 10
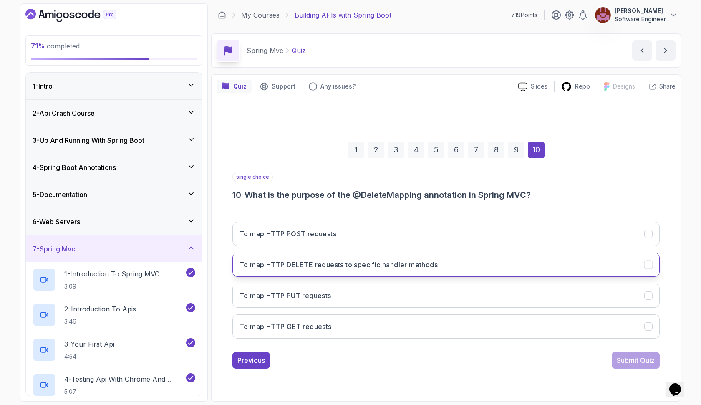
click at [409, 264] on h3 "To map HTTP DELETE requests to specific handler methods" at bounding box center [339, 265] width 198 height 10
click at [614, 357] on button "Submit Quiz" at bounding box center [636, 360] width 48 height 17
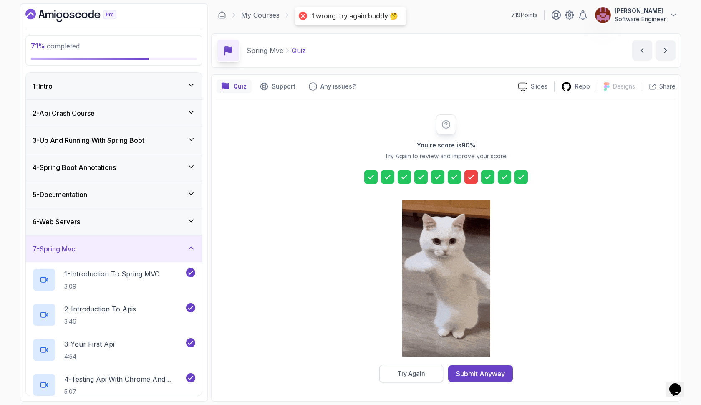
click at [425, 366] on button "Try Again" at bounding box center [412, 374] width 64 height 18
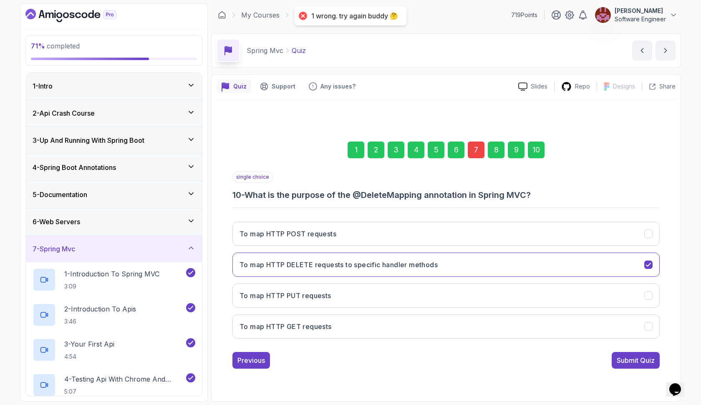
click at [476, 151] on div "7" at bounding box center [476, 150] width 17 height 17
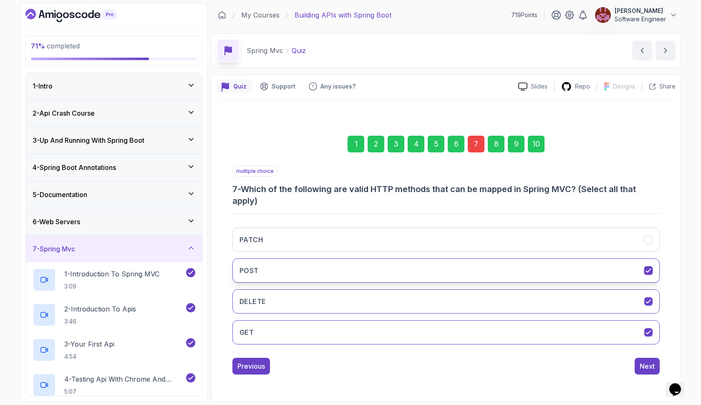
click at [392, 261] on button "POST" at bounding box center [447, 270] width 428 height 24
click at [388, 263] on button "POST" at bounding box center [447, 270] width 428 height 24
click at [378, 294] on button "DELETE" at bounding box center [447, 301] width 428 height 24
click at [421, 269] on button "POST" at bounding box center [447, 270] width 428 height 24
click at [407, 299] on button "DELETE" at bounding box center [447, 301] width 428 height 24
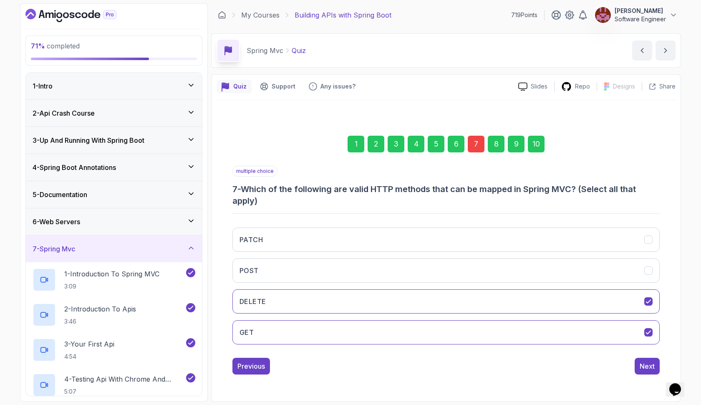
click at [537, 144] on div "10" at bounding box center [536, 144] width 17 height 17
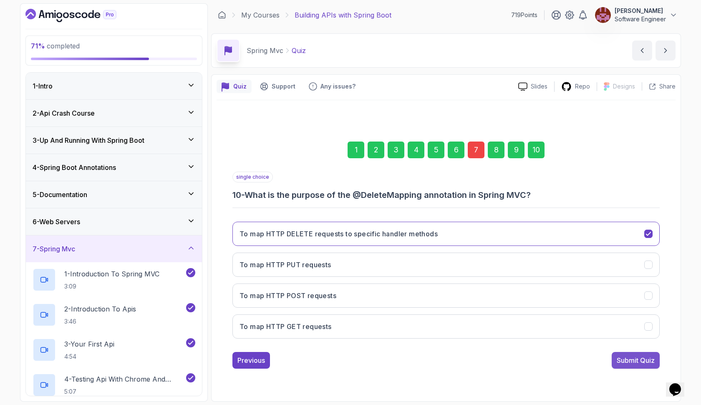
click at [622, 355] on div "Submit Quiz" at bounding box center [636, 360] width 38 height 10
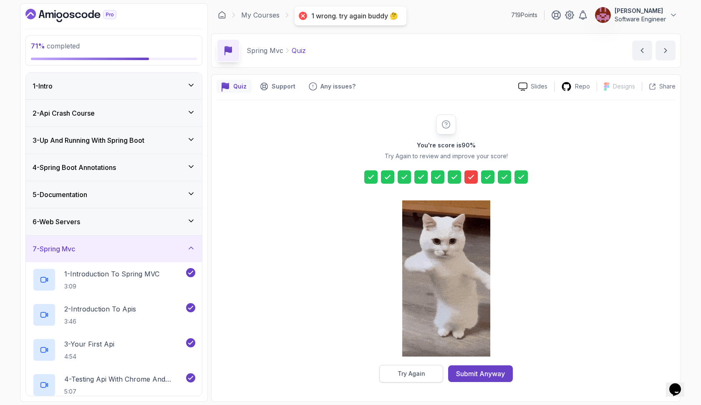
click at [415, 371] on div "Try Again" at bounding box center [412, 374] width 28 height 8
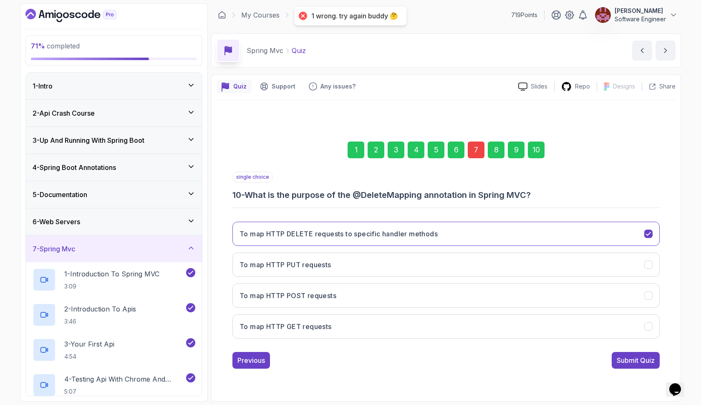
click at [476, 147] on div "7" at bounding box center [476, 150] width 17 height 17
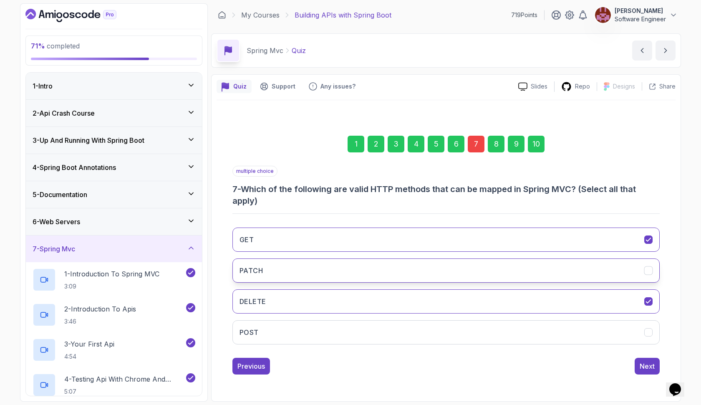
click at [355, 268] on button "PATCH" at bounding box center [447, 270] width 428 height 24
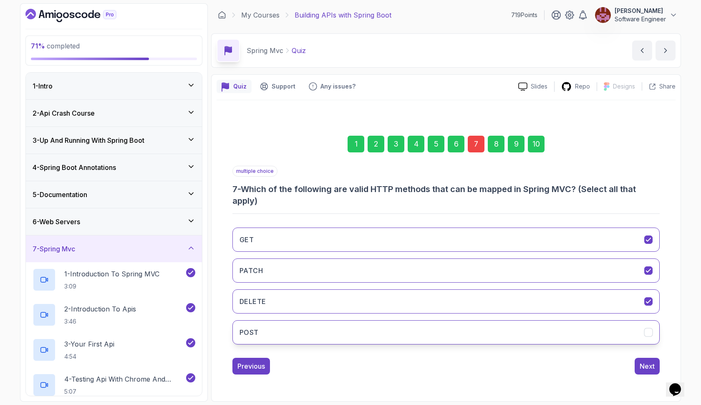
click at [354, 329] on button "POST" at bounding box center [447, 332] width 428 height 24
click at [533, 145] on div "10" at bounding box center [536, 144] width 17 height 17
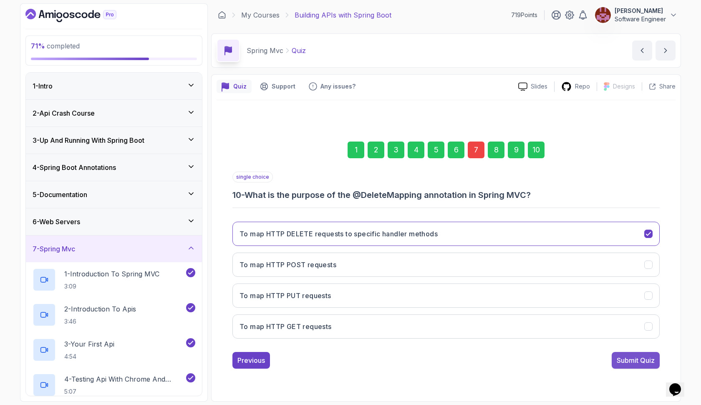
click at [619, 354] on button "Submit Quiz" at bounding box center [636, 360] width 48 height 17
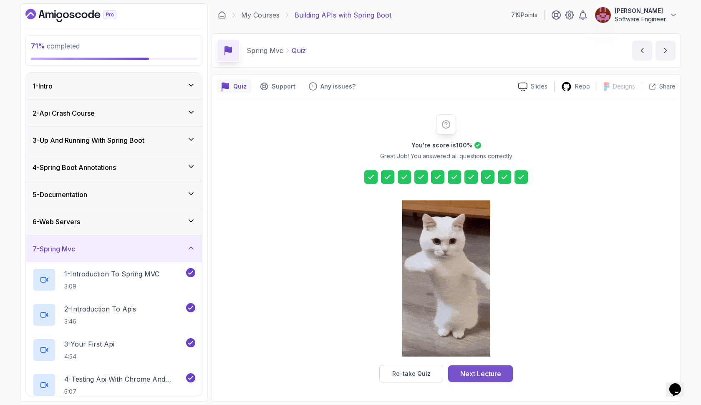
click at [484, 375] on div "Next Lecture" at bounding box center [481, 374] width 41 height 10
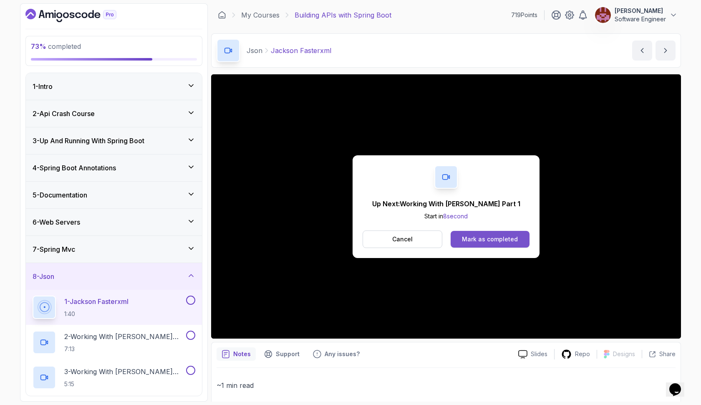
click at [476, 238] on div "Mark as completed" at bounding box center [490, 239] width 56 height 8
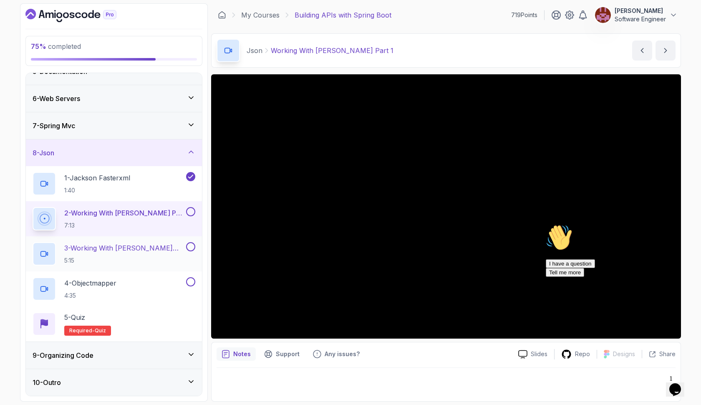
scroll to position [124, 0]
click at [546, 224] on icon "Chat attention grabber" at bounding box center [546, 224] width 0 height 0
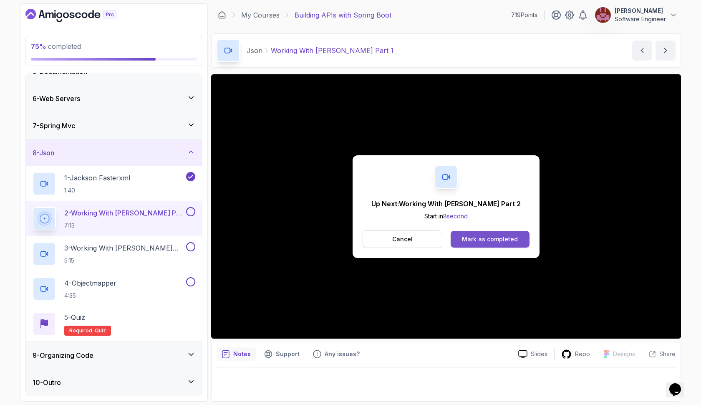
click at [506, 244] on button "Mark as completed" at bounding box center [490, 239] width 79 height 17
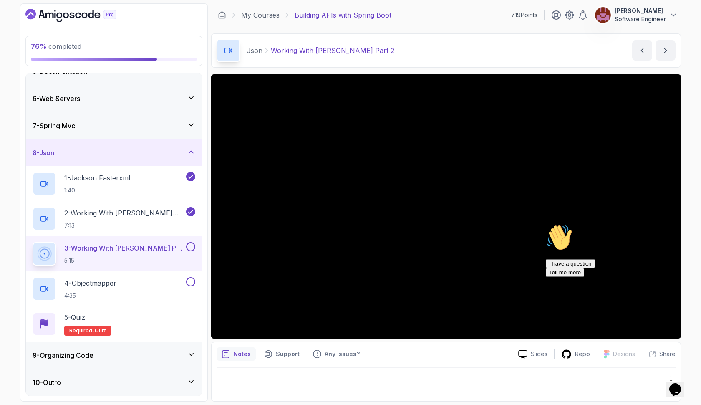
click at [546, 224] on icon "Chat attention grabber" at bounding box center [546, 224] width 0 height 0
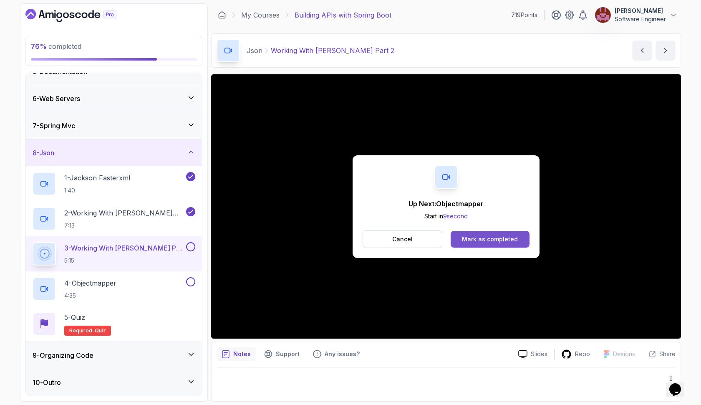
click at [486, 237] on div "Mark as completed" at bounding box center [490, 239] width 56 height 8
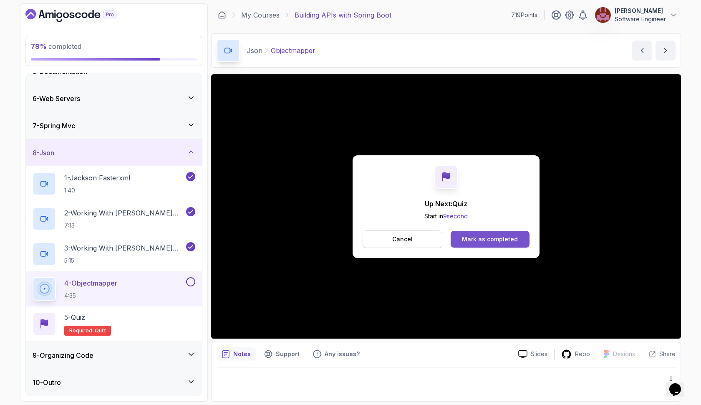
click at [472, 240] on div "Mark as completed" at bounding box center [490, 239] width 56 height 8
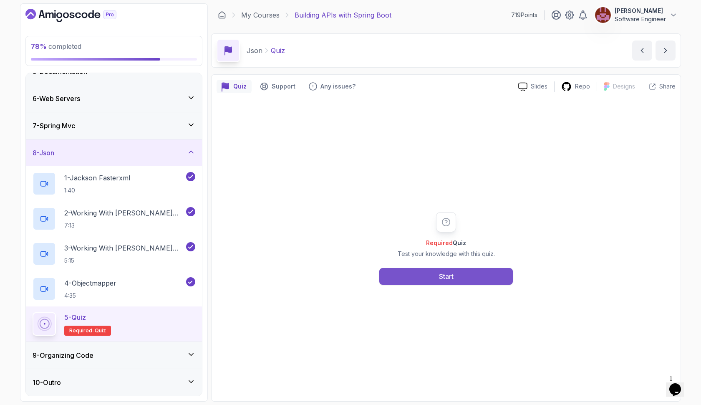
click at [427, 272] on button "Start" at bounding box center [447, 276] width 134 height 17
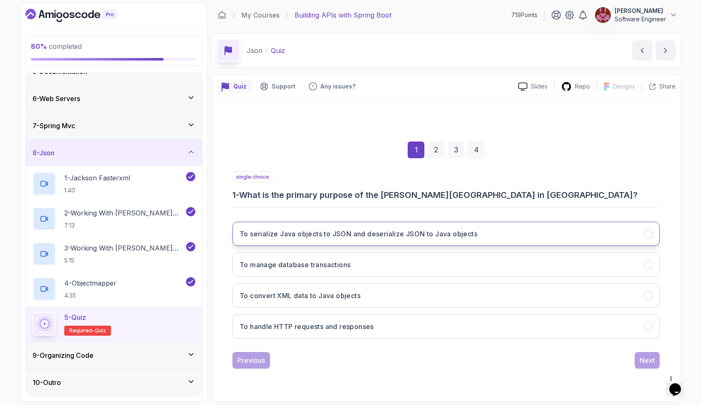
click at [414, 234] on h3 "To serialize Java objects to JSON and deserialize JSON to Java objects" at bounding box center [359, 234] width 238 height 10
click at [656, 358] on button "Next" at bounding box center [647, 360] width 25 height 17
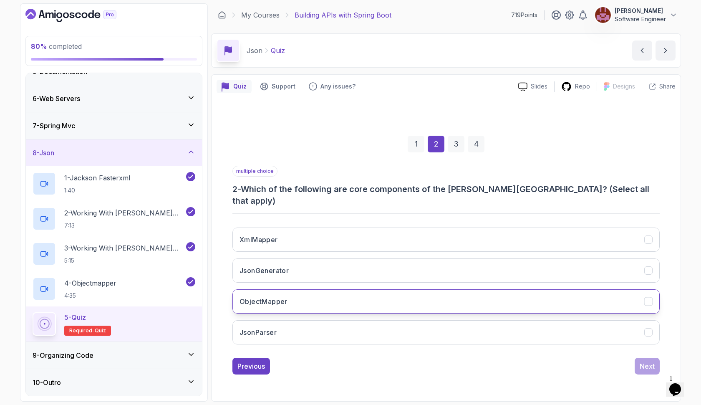
click at [343, 289] on button "ObjectMapper" at bounding box center [447, 301] width 428 height 24
click at [342, 264] on button "JsonGenerator" at bounding box center [447, 270] width 428 height 24
click at [645, 361] on div "Next" at bounding box center [647, 366] width 15 height 10
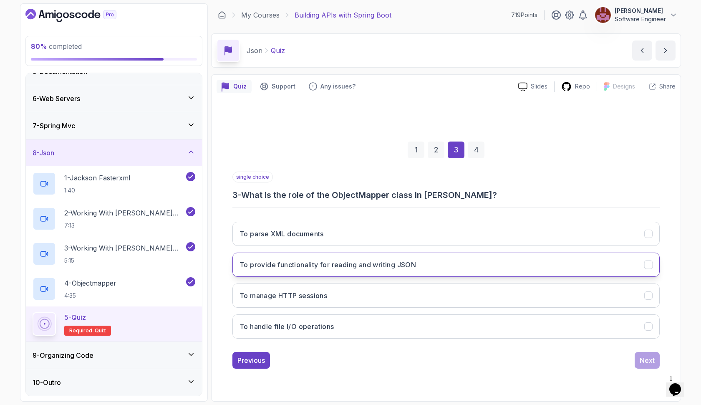
click at [495, 266] on button "To provide functionality for reading and writing JSON" at bounding box center [447, 265] width 428 height 24
click at [642, 359] on div "Next" at bounding box center [647, 360] width 15 height 10
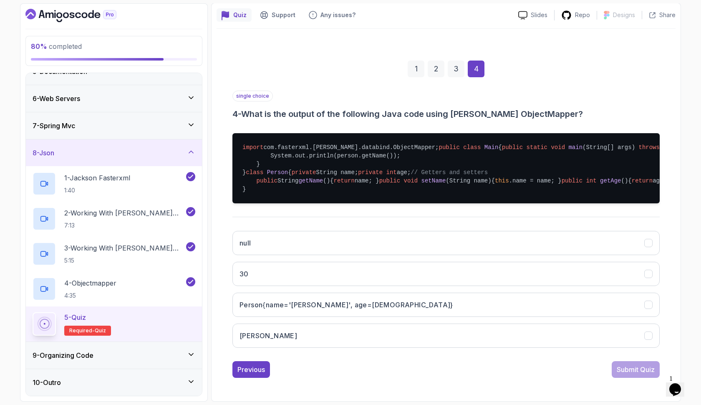
scroll to position [158, 0]
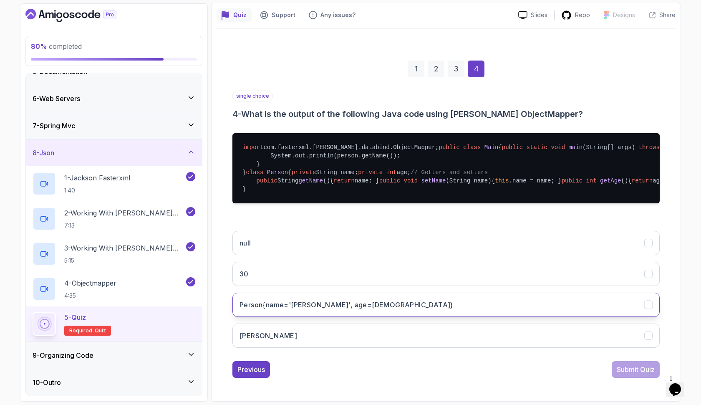
click at [478, 317] on button "Person{name='[PERSON_NAME]', age=[DEMOGRAPHIC_DATA]}" at bounding box center [447, 305] width 428 height 24
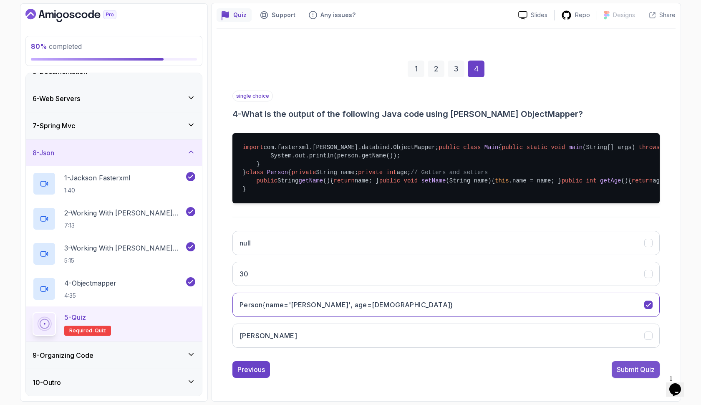
click at [620, 366] on div "Submit Quiz" at bounding box center [636, 370] width 38 height 10
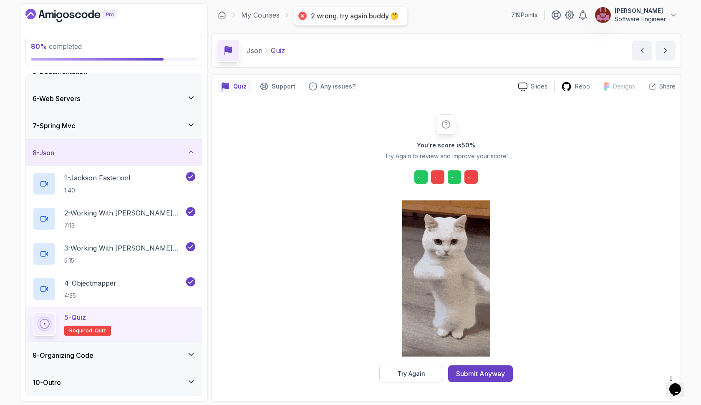
scroll to position [0, 0]
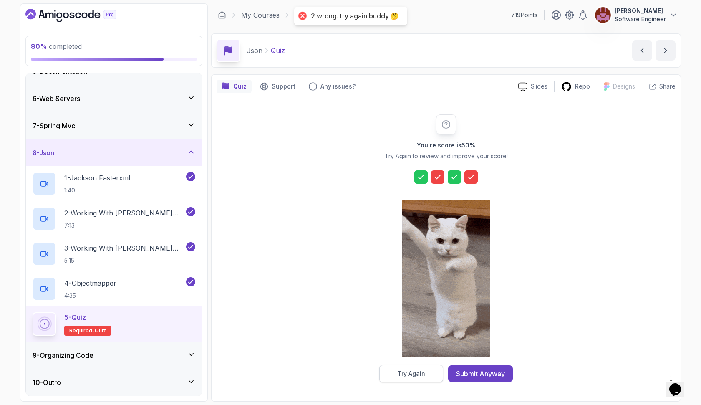
click at [419, 382] on button "Try Again" at bounding box center [412, 374] width 64 height 18
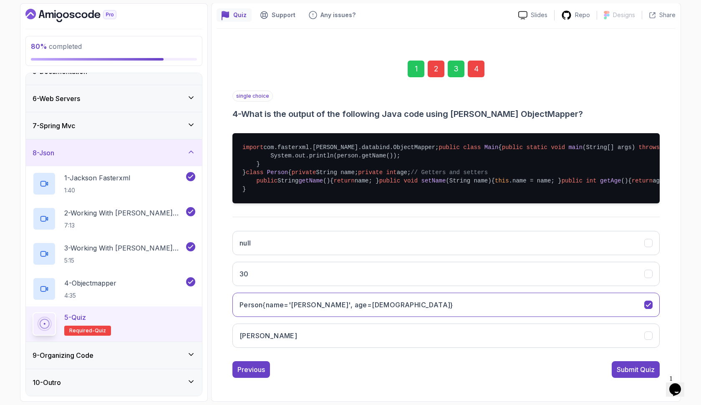
scroll to position [181, 0]
click at [370, 346] on button "[PERSON_NAME]" at bounding box center [447, 336] width 428 height 24
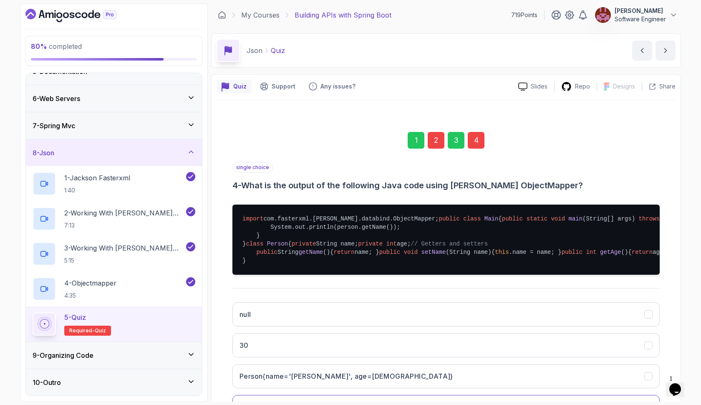
click at [442, 138] on div "2" at bounding box center [436, 140] width 17 height 17
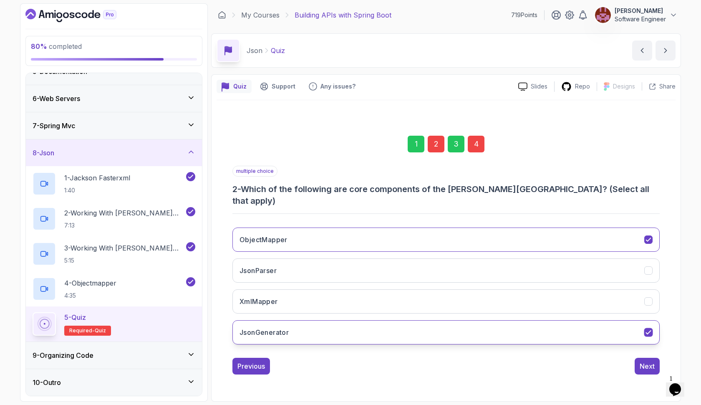
click at [371, 337] on button "JsonGenerator" at bounding box center [447, 332] width 428 height 24
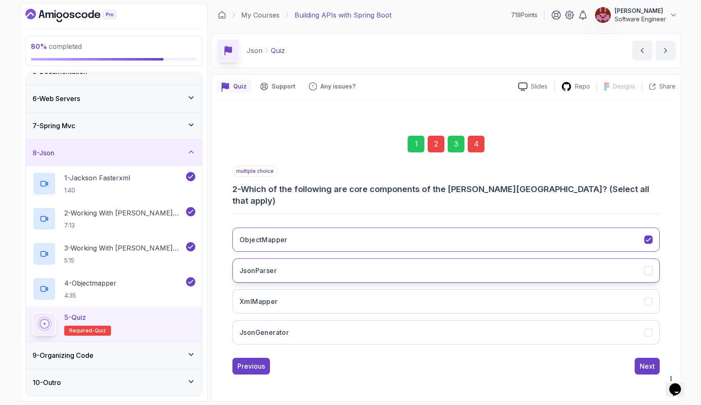
click at [376, 273] on button "JsonParser" at bounding box center [447, 270] width 428 height 24
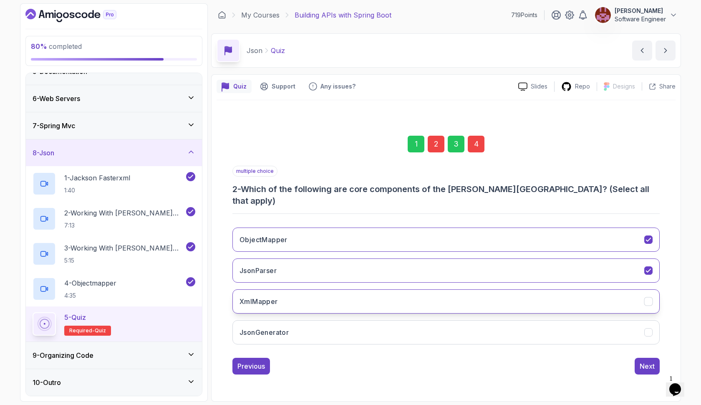
click at [377, 296] on button "XmlMapper" at bounding box center [447, 301] width 428 height 24
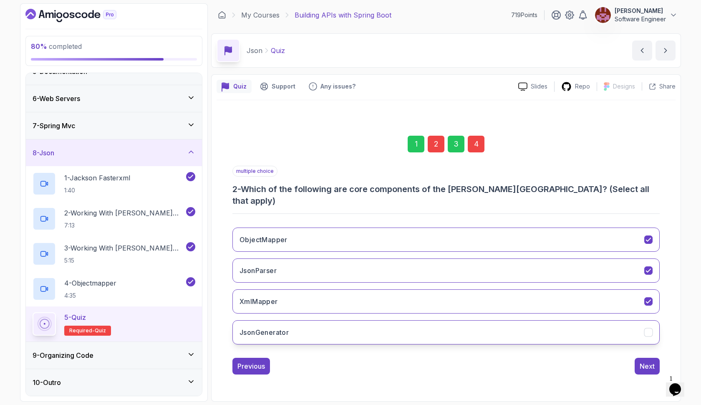
click at [376, 323] on button "JsonGenerator" at bounding box center [447, 332] width 428 height 24
click at [476, 152] on div "4" at bounding box center [476, 144] width 17 height 17
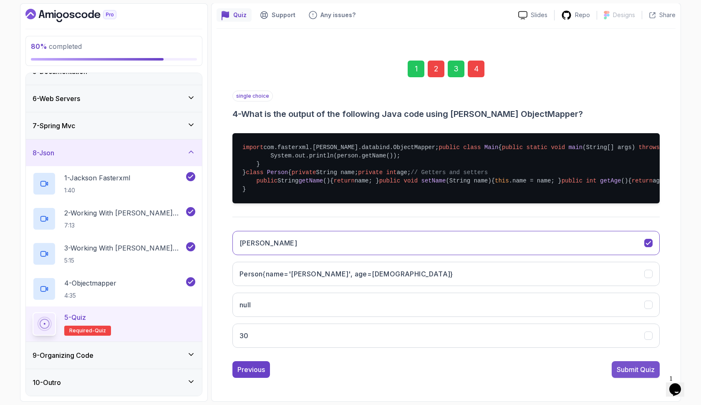
scroll to position [197, 0]
click at [622, 362] on button "Submit Quiz" at bounding box center [636, 369] width 48 height 17
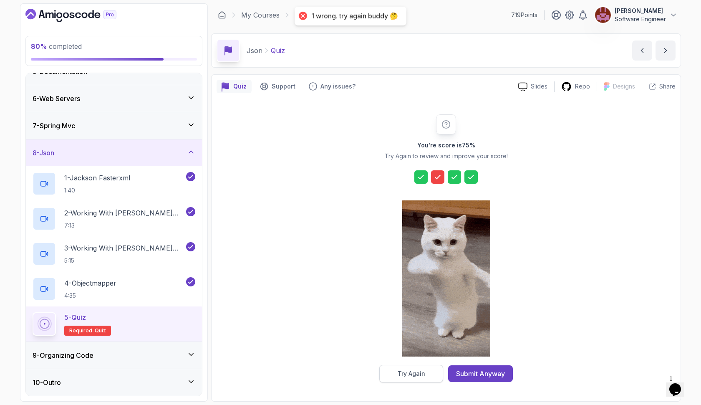
click at [417, 374] on div "Try Again" at bounding box center [412, 374] width 28 height 8
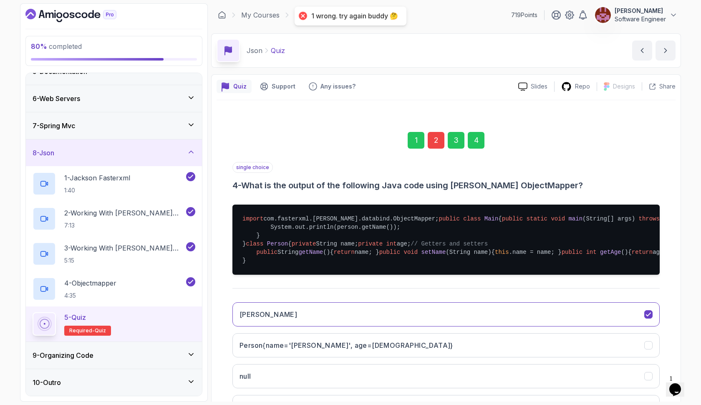
click at [435, 137] on div "2" at bounding box center [436, 140] width 17 height 17
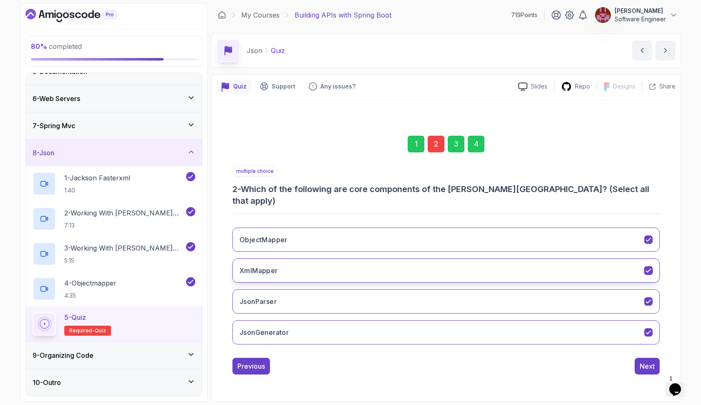
click at [404, 259] on button "XmlMapper" at bounding box center [447, 270] width 428 height 24
click at [392, 322] on button "JsonGenerator" at bounding box center [447, 332] width 428 height 24
click at [473, 152] on div "4" at bounding box center [476, 144] width 17 height 17
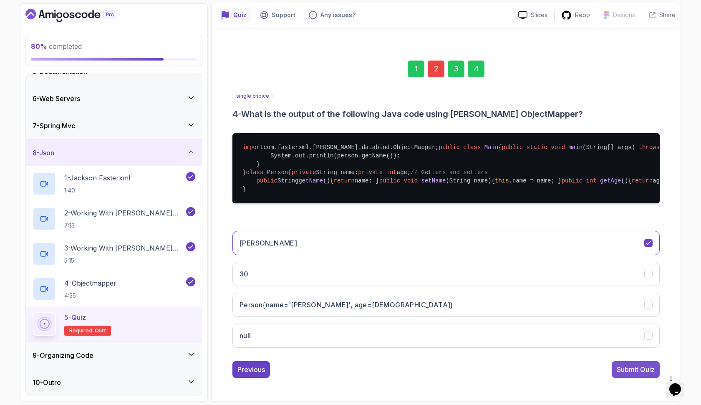
scroll to position [197, 0]
click at [637, 369] on div "Submit Quiz" at bounding box center [636, 370] width 38 height 10
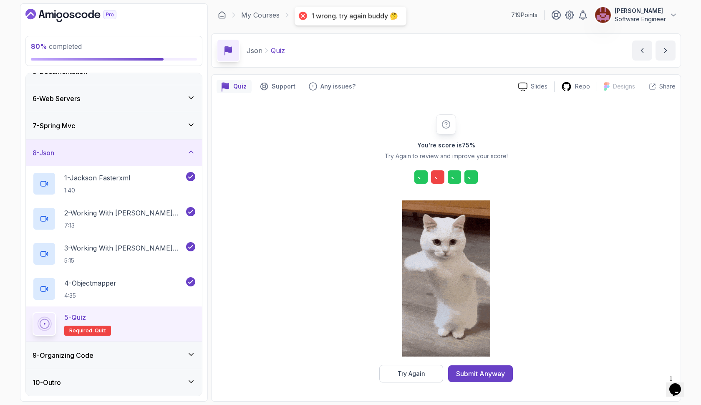
scroll to position [0, 0]
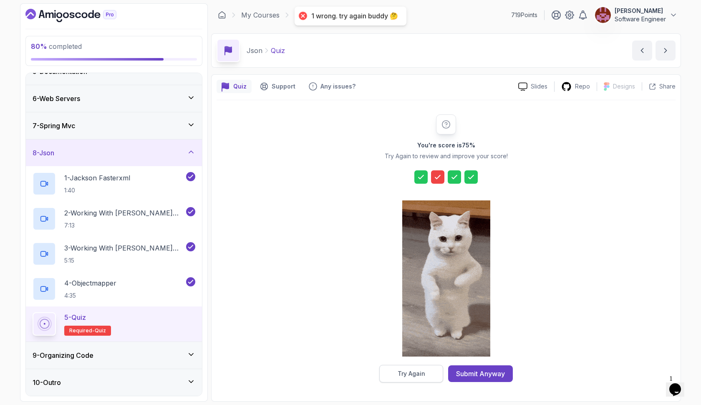
click at [401, 370] on div "Try Again" at bounding box center [412, 374] width 28 height 8
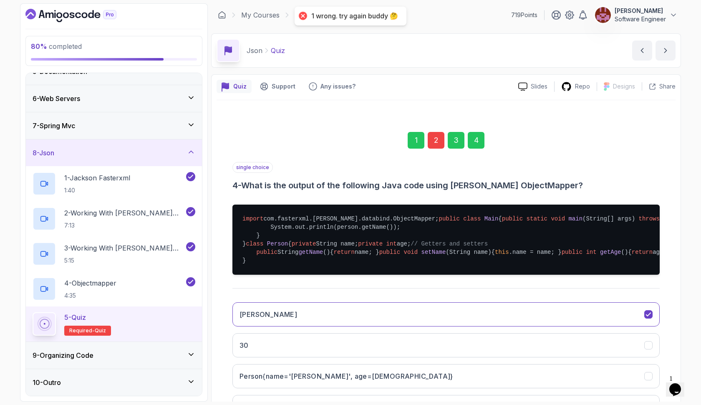
click at [435, 142] on div "2" at bounding box center [436, 140] width 17 height 17
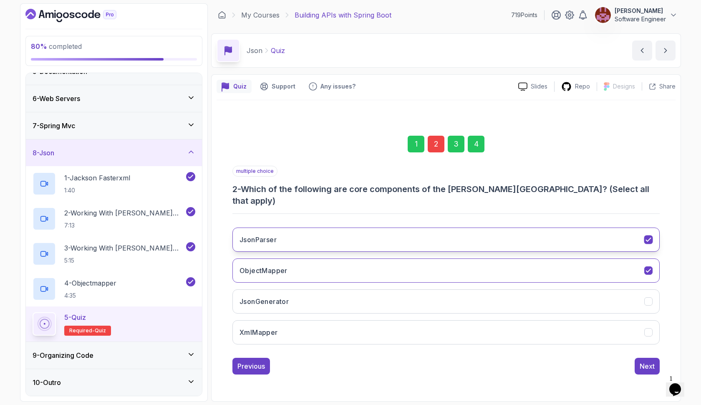
click at [321, 235] on button "JsonParser" at bounding box center [447, 240] width 428 height 24
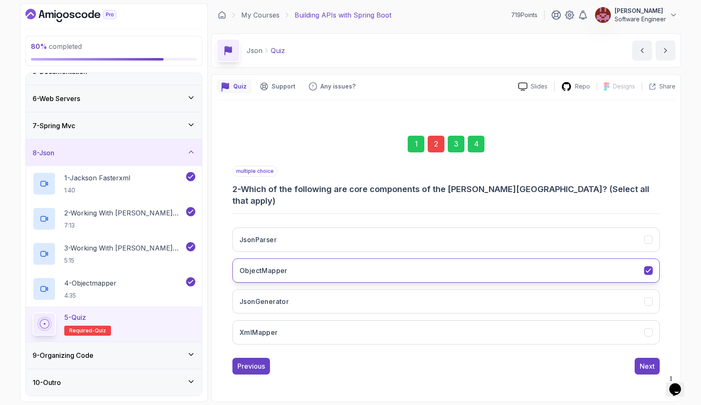
click at [310, 263] on button "ObjectMapper" at bounding box center [447, 270] width 428 height 24
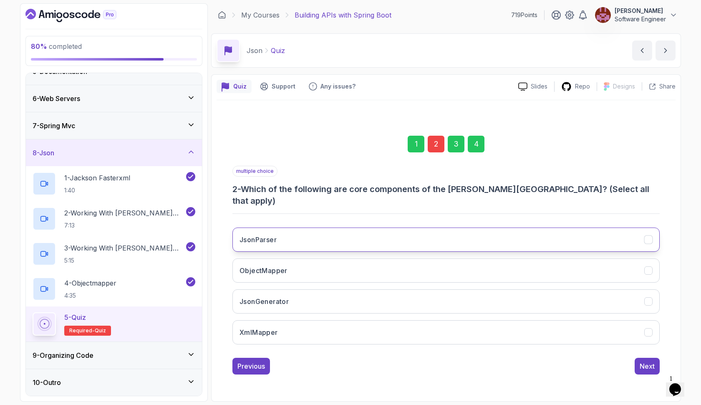
click at [313, 235] on button "JsonParser" at bounding box center [447, 240] width 428 height 24
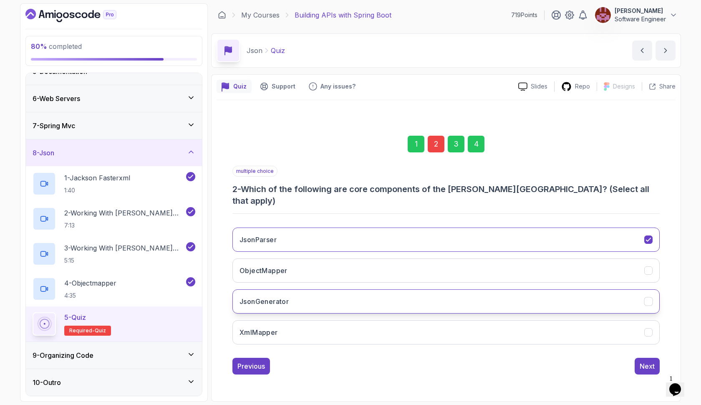
click at [311, 301] on button "JsonGenerator" at bounding box center [447, 301] width 428 height 24
click at [476, 150] on div "4" at bounding box center [476, 144] width 17 height 17
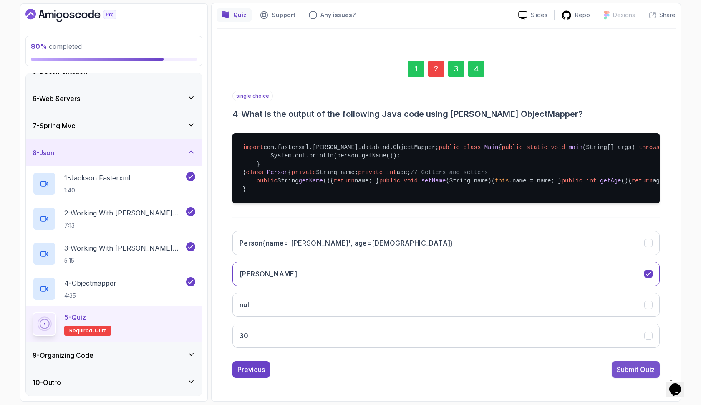
scroll to position [197, 0]
click at [644, 368] on div "Submit Quiz" at bounding box center [636, 370] width 38 height 10
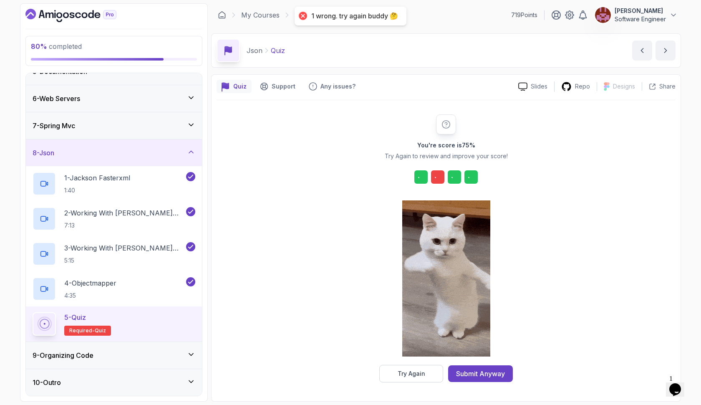
scroll to position [0, 0]
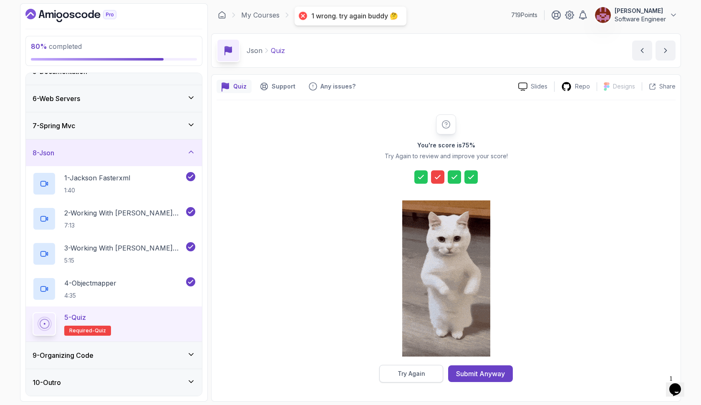
click at [409, 379] on button "Try Again" at bounding box center [412, 374] width 64 height 18
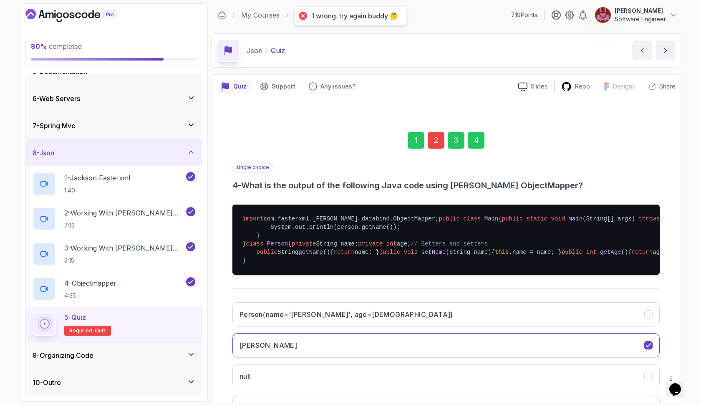
click at [436, 142] on div "2" at bounding box center [436, 140] width 17 height 17
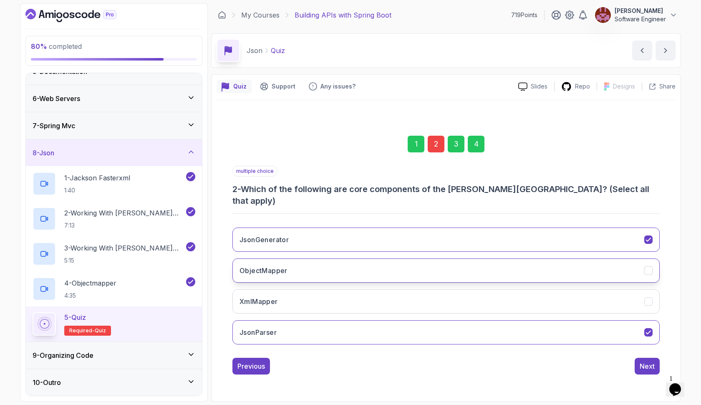
click at [386, 271] on button "ObjectMapper" at bounding box center [447, 270] width 428 height 24
click at [478, 152] on div "4" at bounding box center [476, 144] width 17 height 17
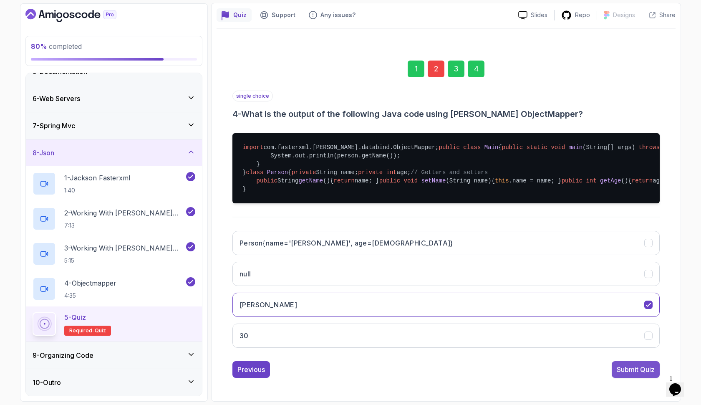
scroll to position [197, 0]
click at [643, 366] on div "Submit Quiz" at bounding box center [636, 370] width 38 height 10
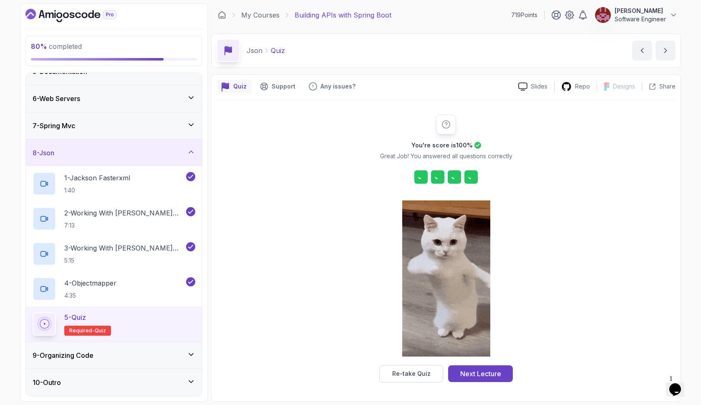
scroll to position [0, 0]
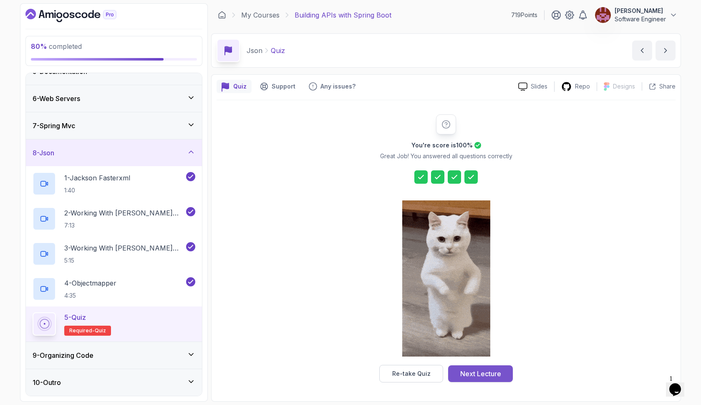
click at [506, 375] on button "Next Lecture" at bounding box center [480, 373] width 65 height 17
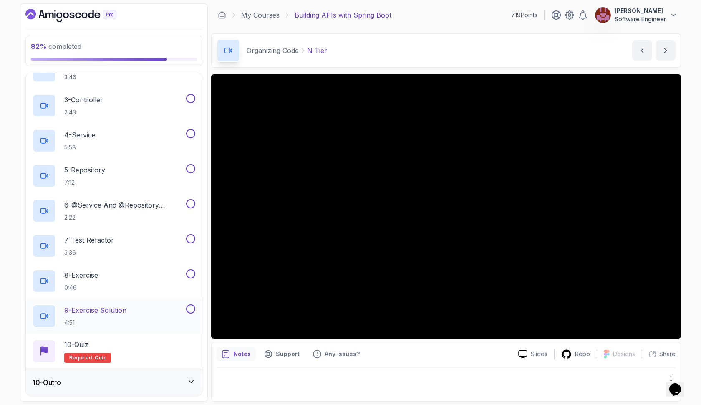
scroll to position [299, 0]
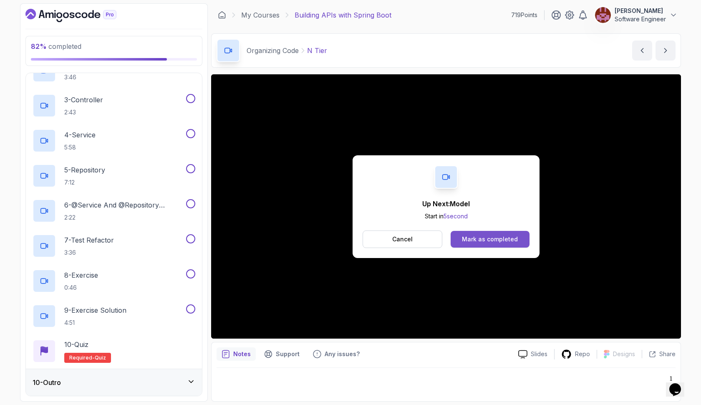
click at [475, 235] on div "Mark as completed" at bounding box center [490, 239] width 56 height 8
click at [481, 238] on div "Mark as completed" at bounding box center [490, 239] width 56 height 8
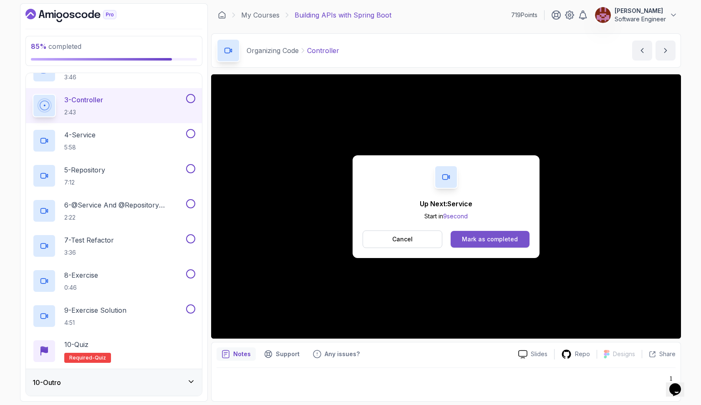
click at [468, 234] on button "Mark as completed" at bounding box center [490, 239] width 79 height 17
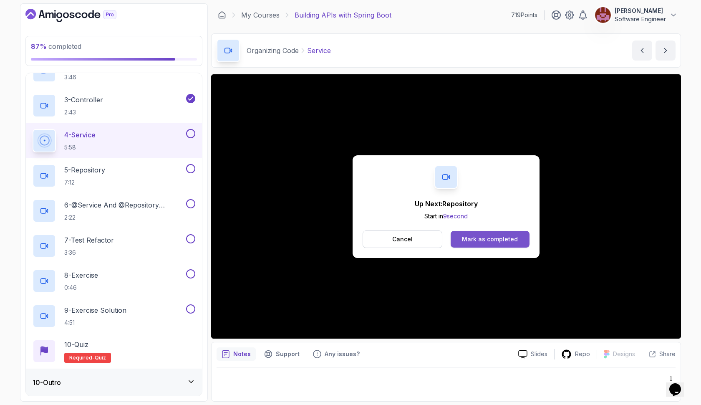
click at [470, 238] on div "Mark as completed" at bounding box center [490, 239] width 56 height 8
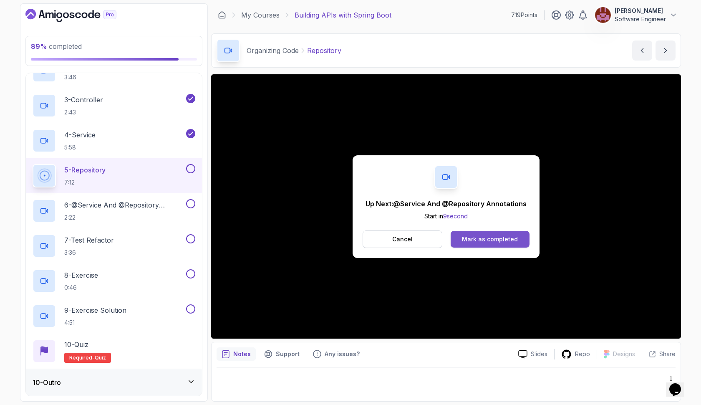
click at [458, 238] on button "Mark as completed" at bounding box center [490, 239] width 79 height 17
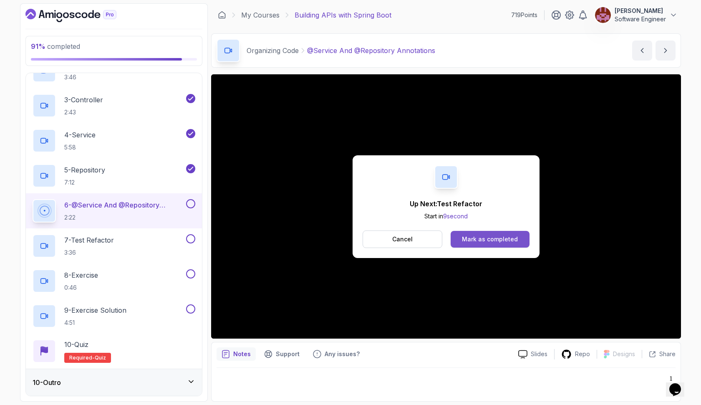
click at [470, 238] on div "Mark as completed" at bounding box center [490, 239] width 56 height 8
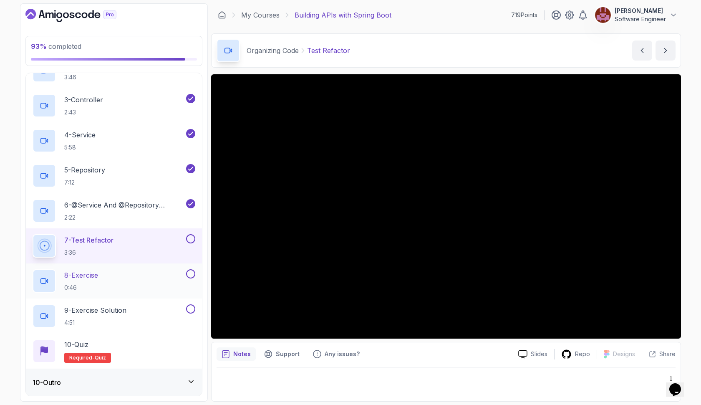
click at [190, 276] on button at bounding box center [190, 273] width 9 height 9
click at [190, 310] on button at bounding box center [190, 308] width 9 height 9
click at [190, 240] on button at bounding box center [190, 238] width 9 height 9
click at [161, 340] on div "10 - Quiz Required- quiz" at bounding box center [114, 350] width 163 height 23
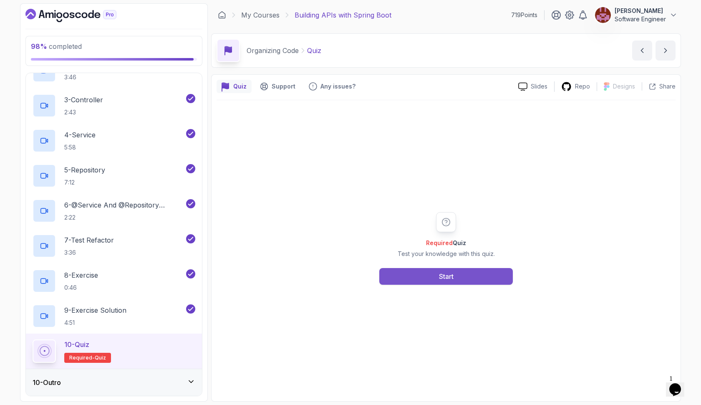
click at [411, 271] on button "Start" at bounding box center [447, 276] width 134 height 17
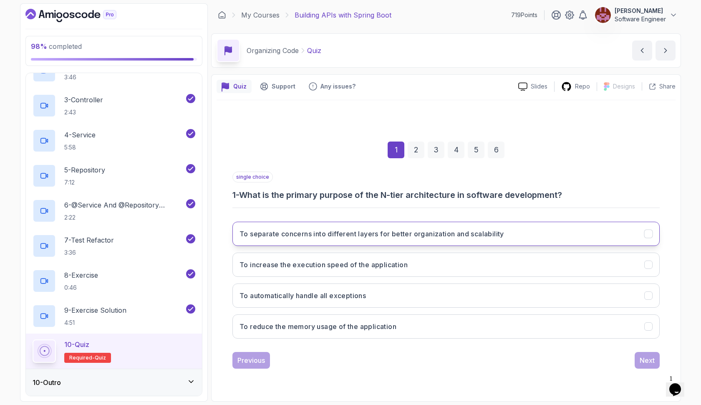
click at [401, 229] on h3 "To separate concerns into different layers for better organization and scalabil…" at bounding box center [372, 234] width 265 height 10
click at [648, 357] on div "Next" at bounding box center [647, 360] width 15 height 10
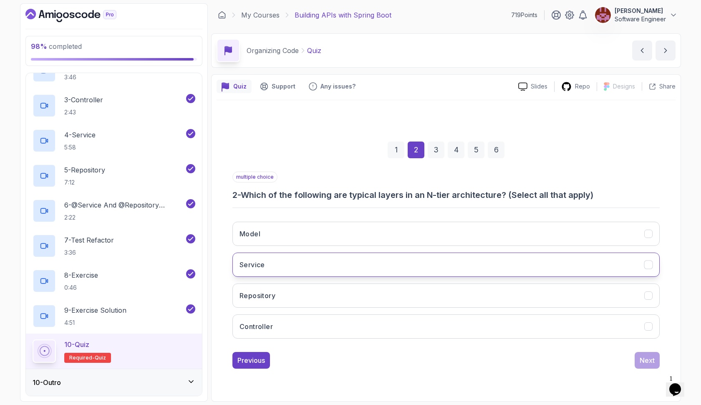
click at [506, 261] on button "Service" at bounding box center [447, 265] width 428 height 24
click at [504, 234] on button "Model" at bounding box center [447, 234] width 428 height 24
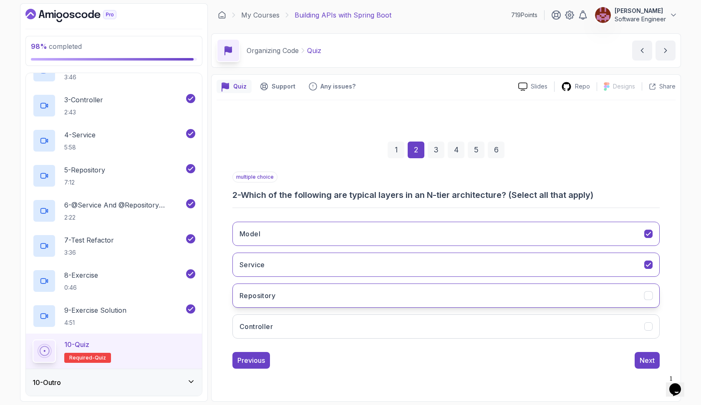
click at [476, 296] on button "Repository" at bounding box center [447, 296] width 428 height 24
click at [468, 328] on button "Controller" at bounding box center [447, 326] width 428 height 24
click at [643, 364] on div "Next" at bounding box center [647, 360] width 15 height 10
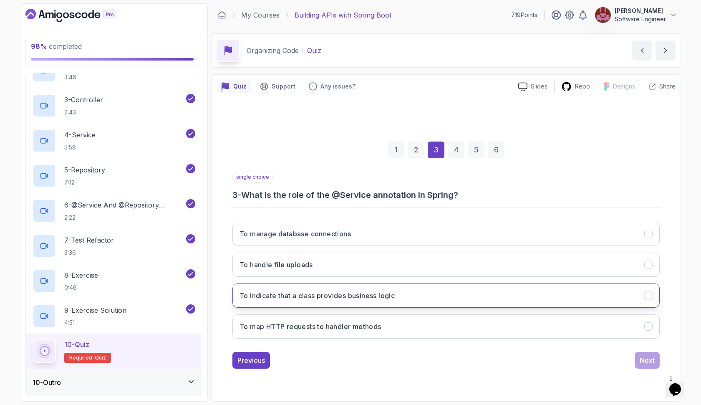
click at [485, 298] on button "To indicate that a class provides business logic" at bounding box center [447, 296] width 428 height 24
click at [642, 362] on div "Next" at bounding box center [647, 360] width 15 height 10
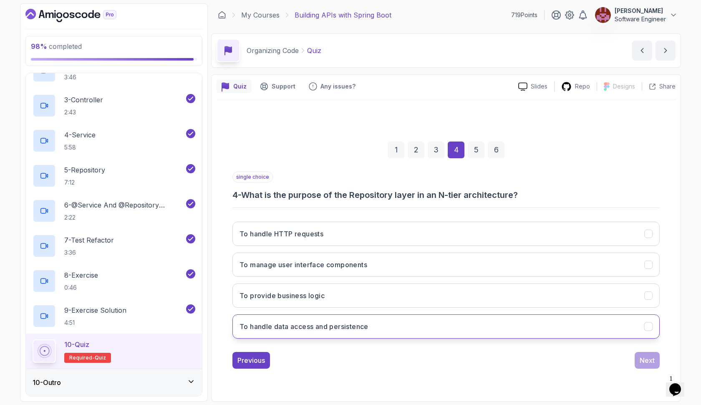
click at [412, 329] on button "To handle data access and persistence" at bounding box center [447, 326] width 428 height 24
click at [642, 361] on div "Next" at bounding box center [647, 360] width 15 height 10
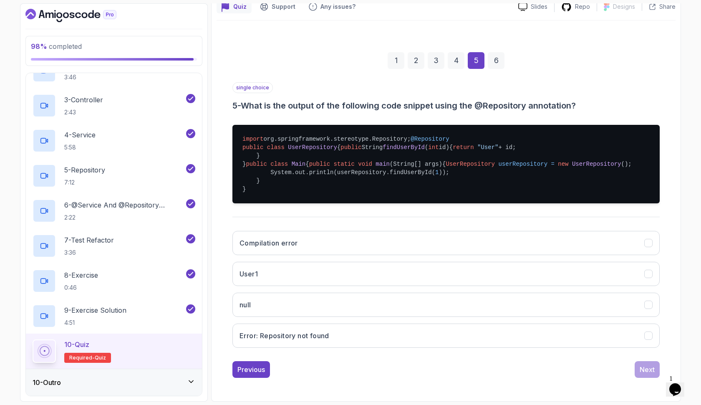
scroll to position [139, 0]
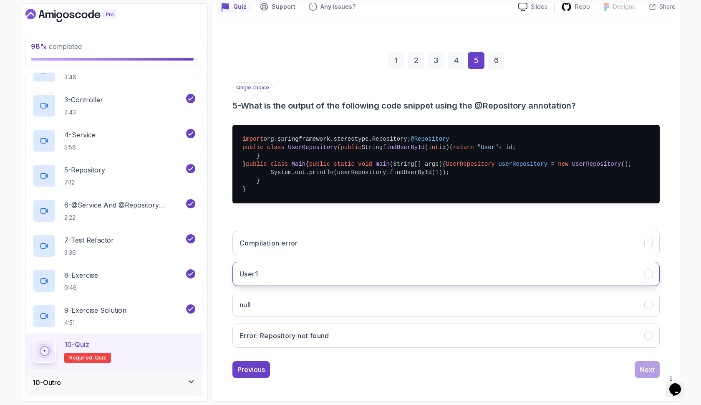
click at [385, 281] on button "User1" at bounding box center [447, 274] width 428 height 24
click at [645, 375] on div "Next" at bounding box center [647, 370] width 15 height 10
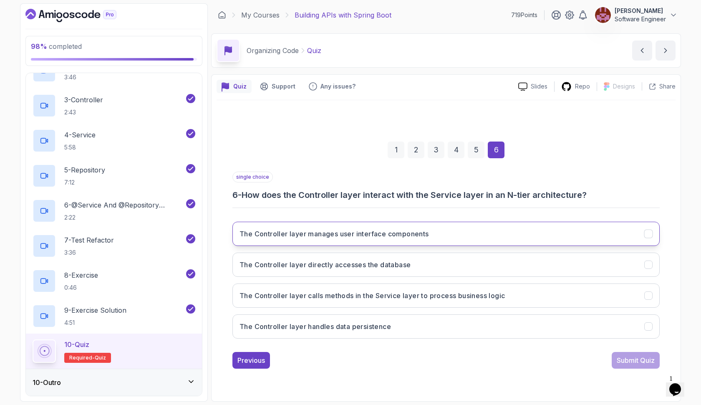
scroll to position [0, 0]
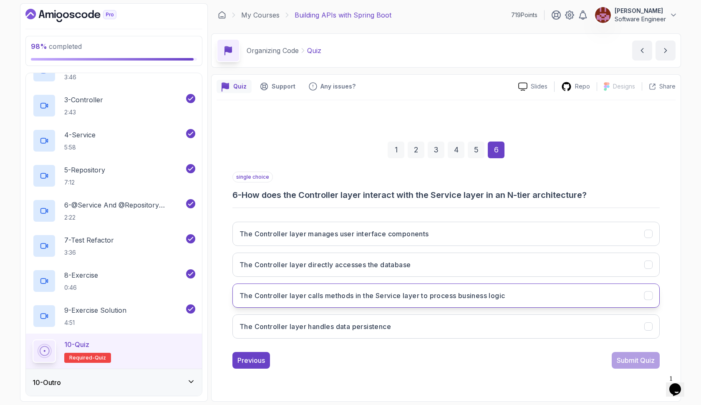
click at [418, 301] on button "The Controller layer calls methods in the Service layer to process business log…" at bounding box center [447, 296] width 428 height 24
click at [617, 362] on div "Submit Quiz" at bounding box center [636, 360] width 38 height 10
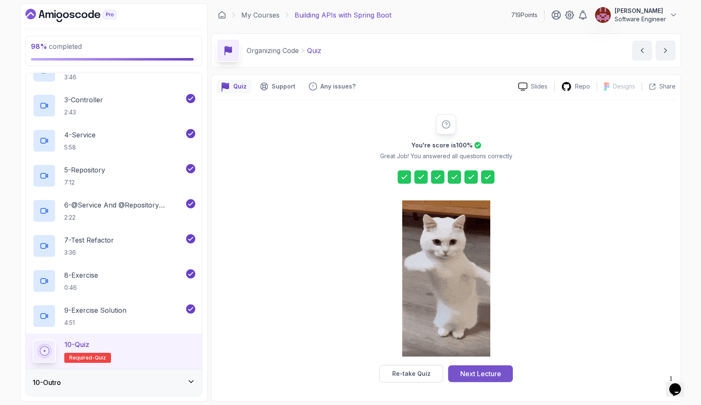
click at [458, 375] on button "Next Lecture" at bounding box center [480, 373] width 65 height 17
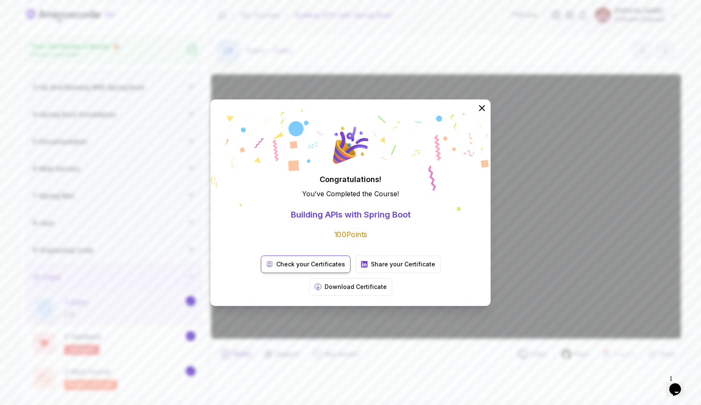
click at [292, 268] on p "Check your Certificates" at bounding box center [310, 264] width 69 height 8
click at [320, 285] on icon at bounding box center [318, 287] width 4 height 4
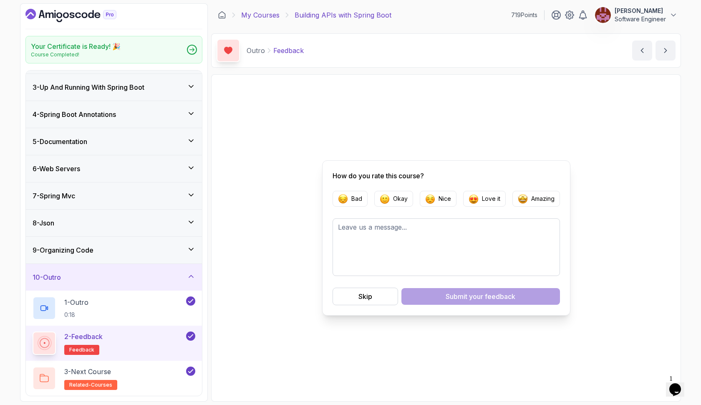
click at [263, 18] on link "My Courses" at bounding box center [260, 15] width 38 height 10
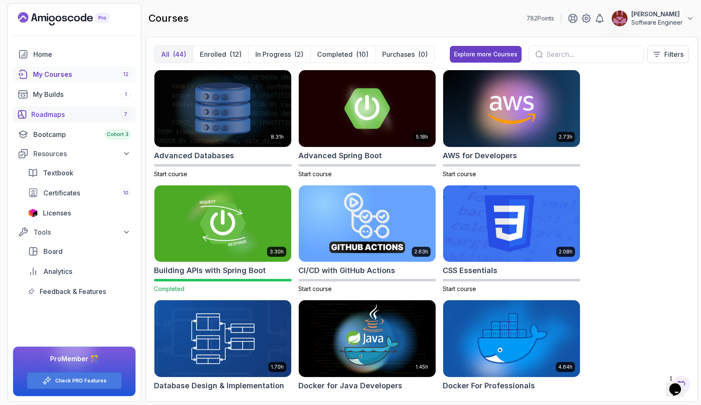
click at [99, 112] on div "Roadmaps 7" at bounding box center [80, 114] width 99 height 10
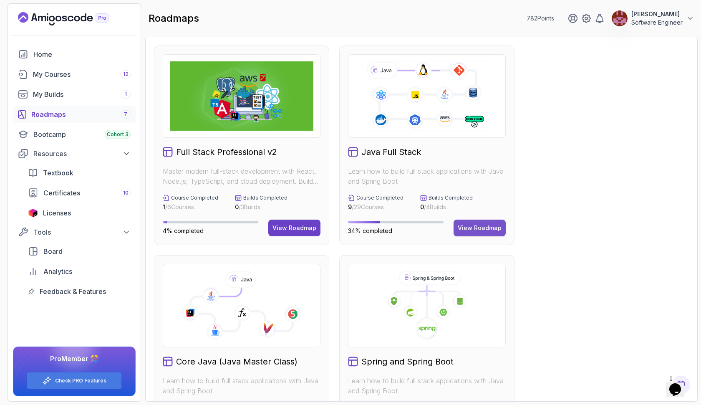
scroll to position [30, 0]
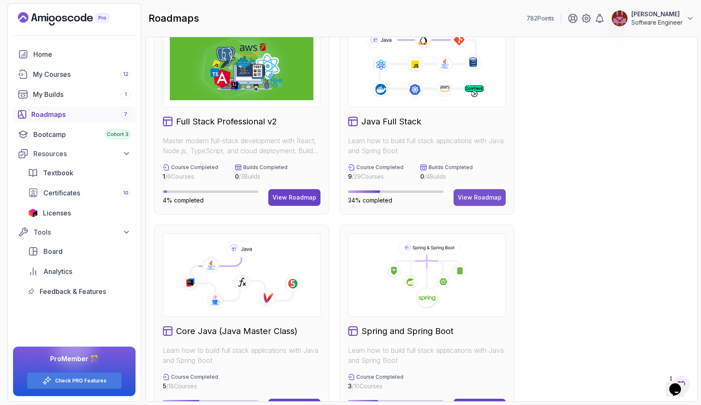
click at [461, 199] on div "View Roadmap" at bounding box center [480, 197] width 44 height 8
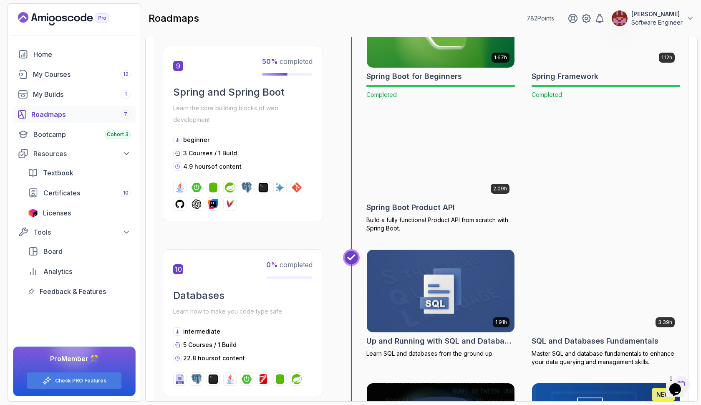
scroll to position [1653, 0]
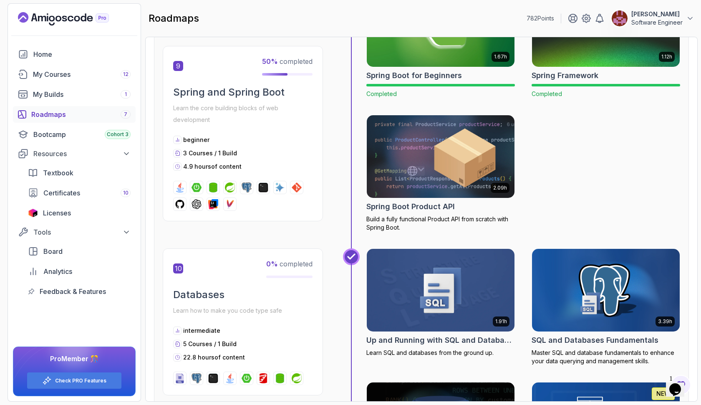
click at [448, 159] on img at bounding box center [440, 156] width 155 height 87
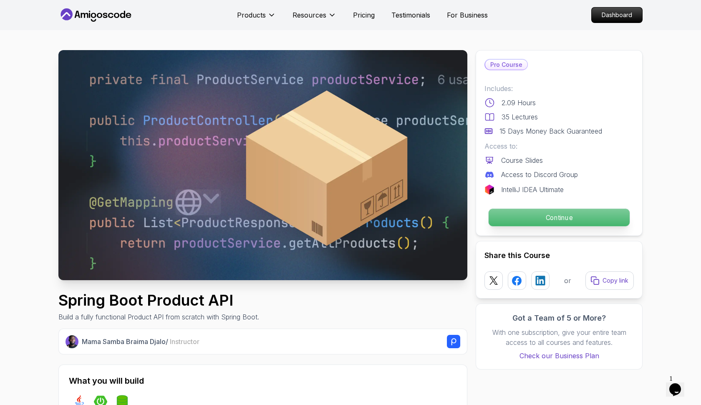
click at [496, 218] on p "Continue" at bounding box center [559, 218] width 141 height 18
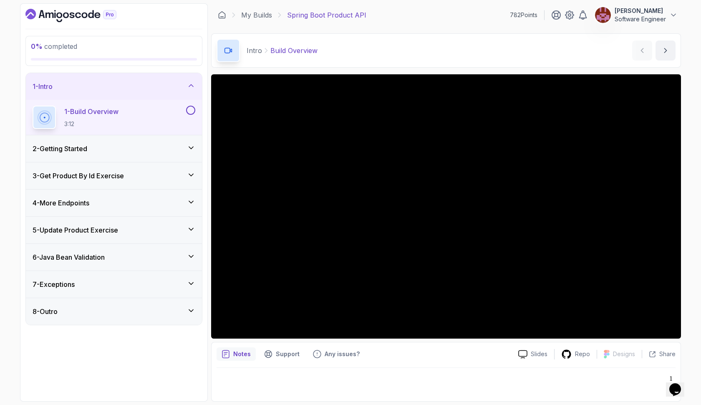
click at [190, 147] on icon at bounding box center [191, 148] width 8 height 8
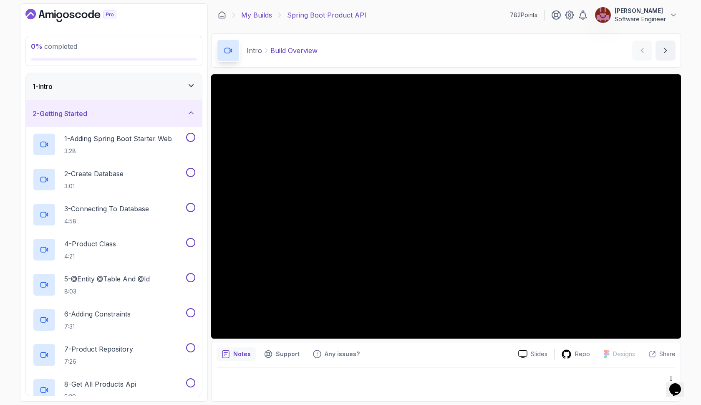
click at [266, 14] on link "My Builds" at bounding box center [256, 15] width 31 height 10
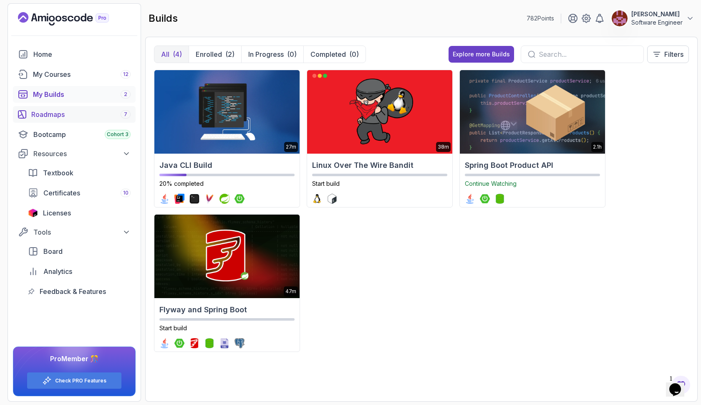
click at [105, 112] on div "Roadmaps 7" at bounding box center [80, 114] width 99 height 10
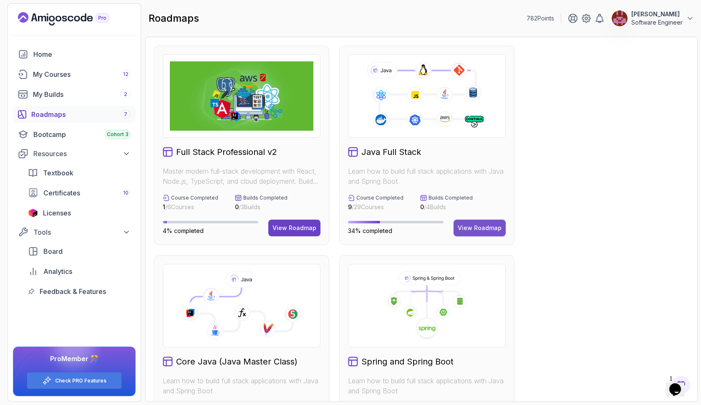
click at [465, 226] on div "View Roadmap" at bounding box center [480, 228] width 44 height 8
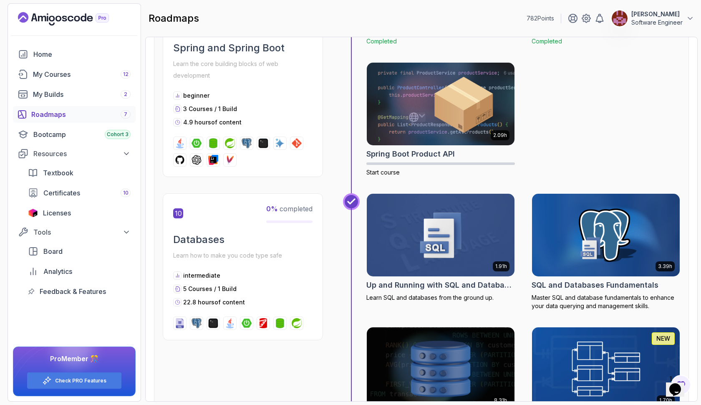
scroll to position [1703, 0]
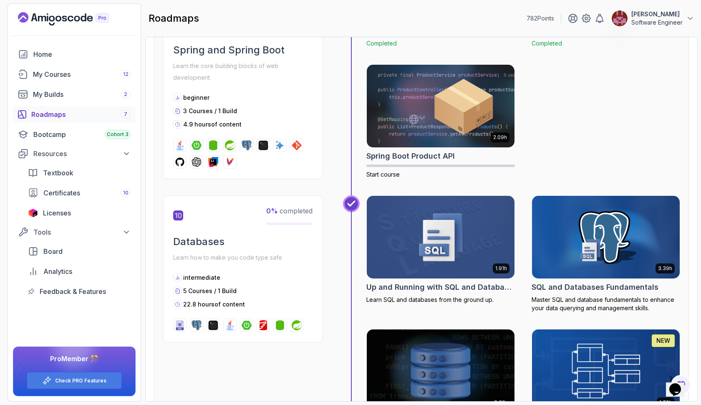
click at [440, 211] on img at bounding box center [440, 237] width 155 height 87
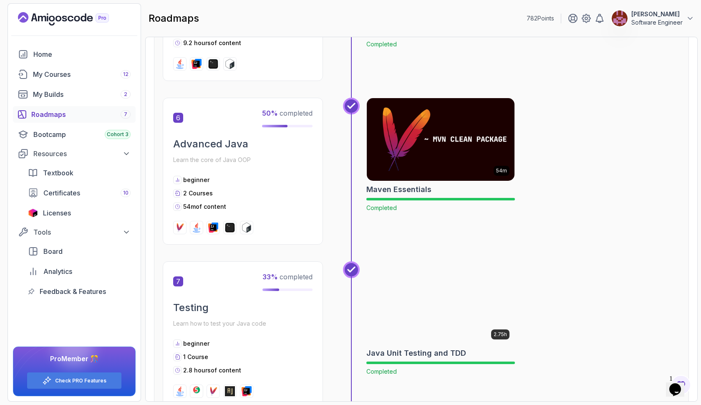
scroll to position [1047, 0]
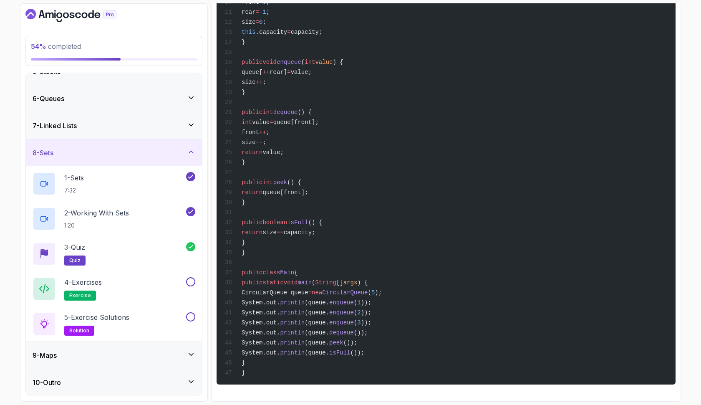
click at [139, 347] on div "9 - Maps" at bounding box center [114, 355] width 176 height 27
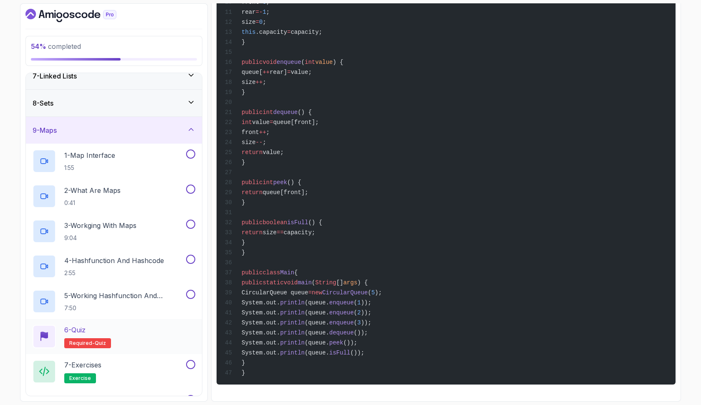
scroll to position [167, 0]
